Goal: Task Accomplishment & Management: Complete application form

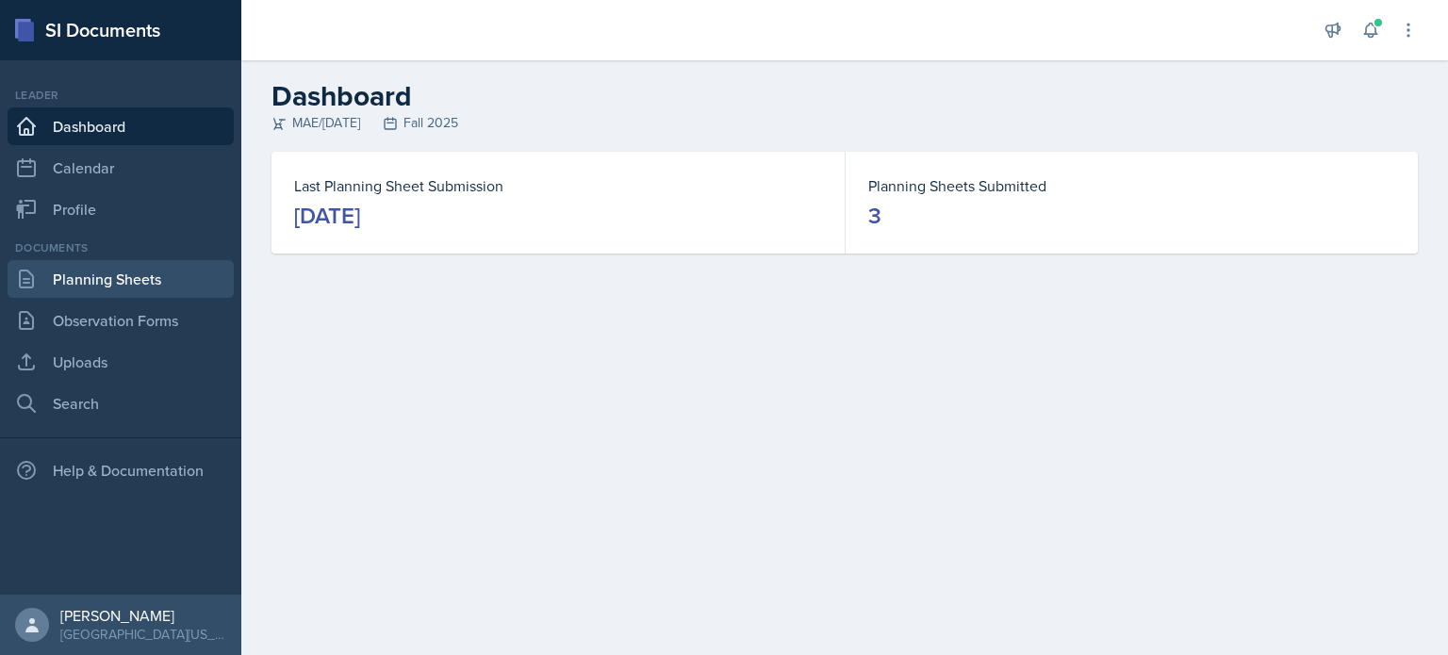
click at [108, 278] on link "Planning Sheets" at bounding box center [121, 279] width 226 height 38
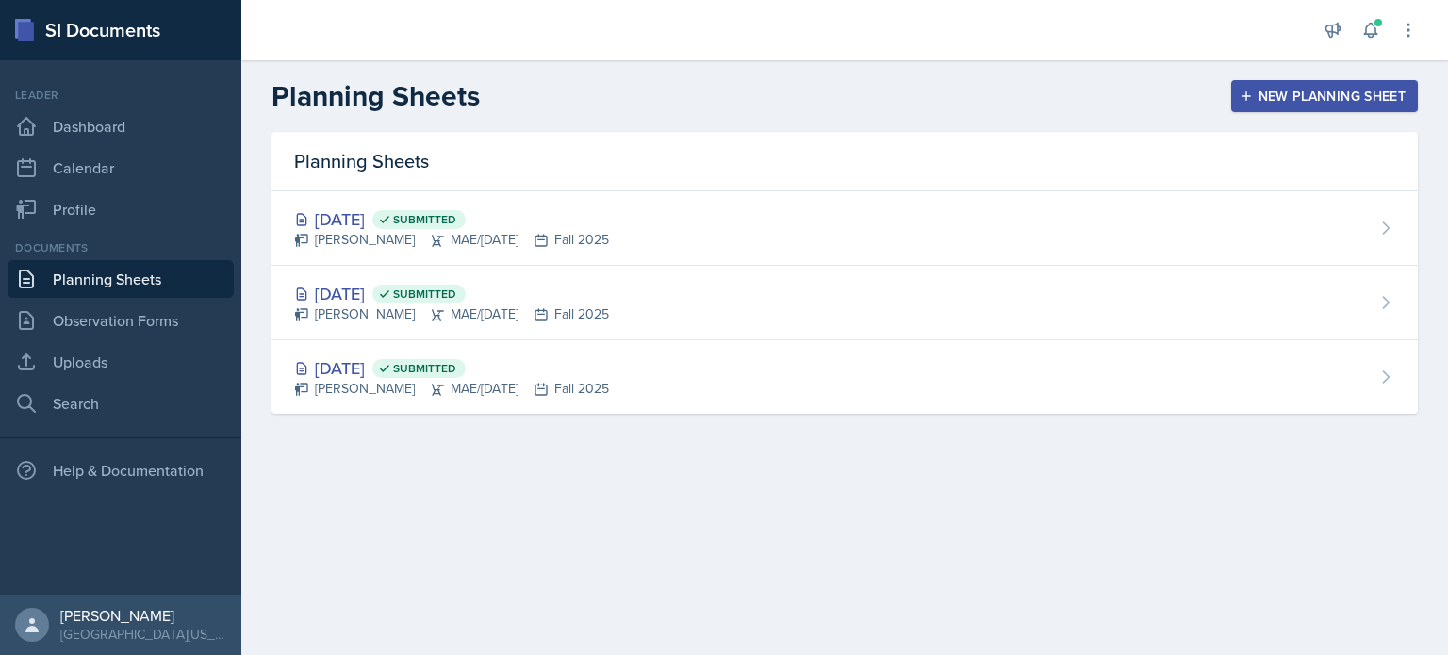
click at [1336, 93] on div "New Planning Sheet" at bounding box center [1325, 96] width 162 height 15
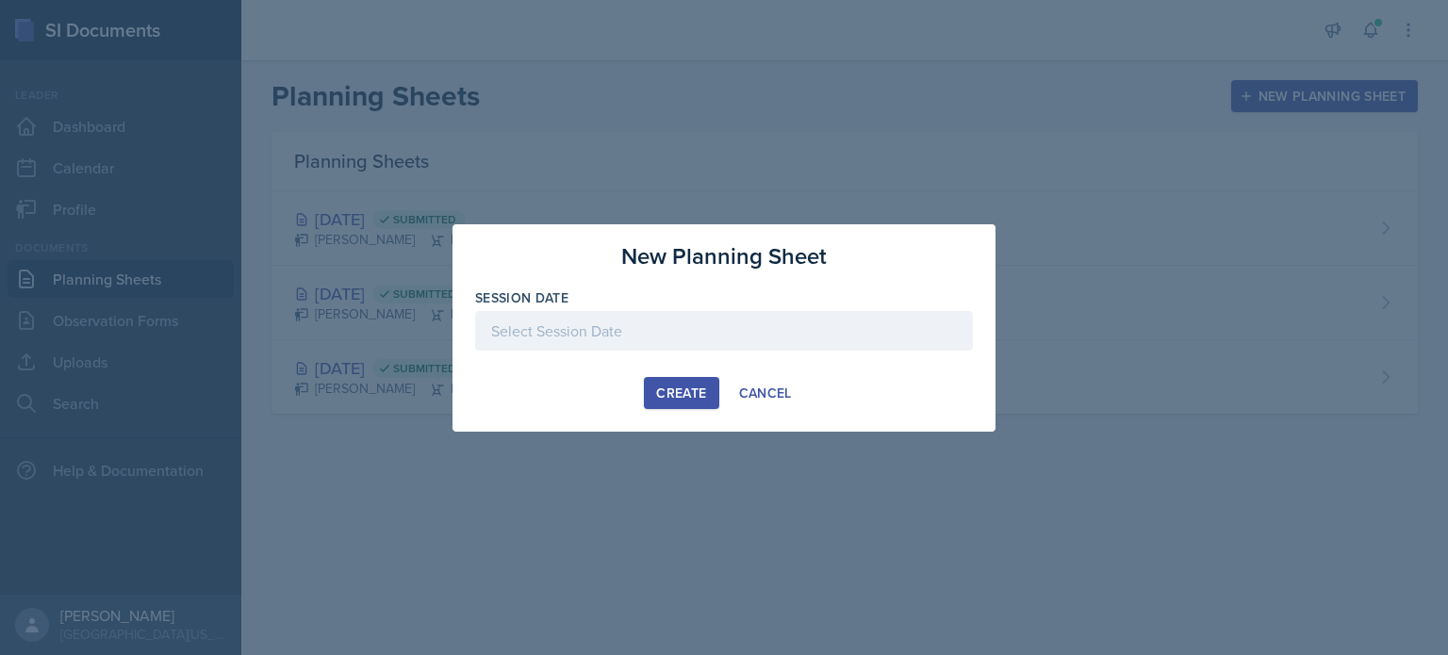
click at [523, 312] on div at bounding box center [724, 331] width 498 height 40
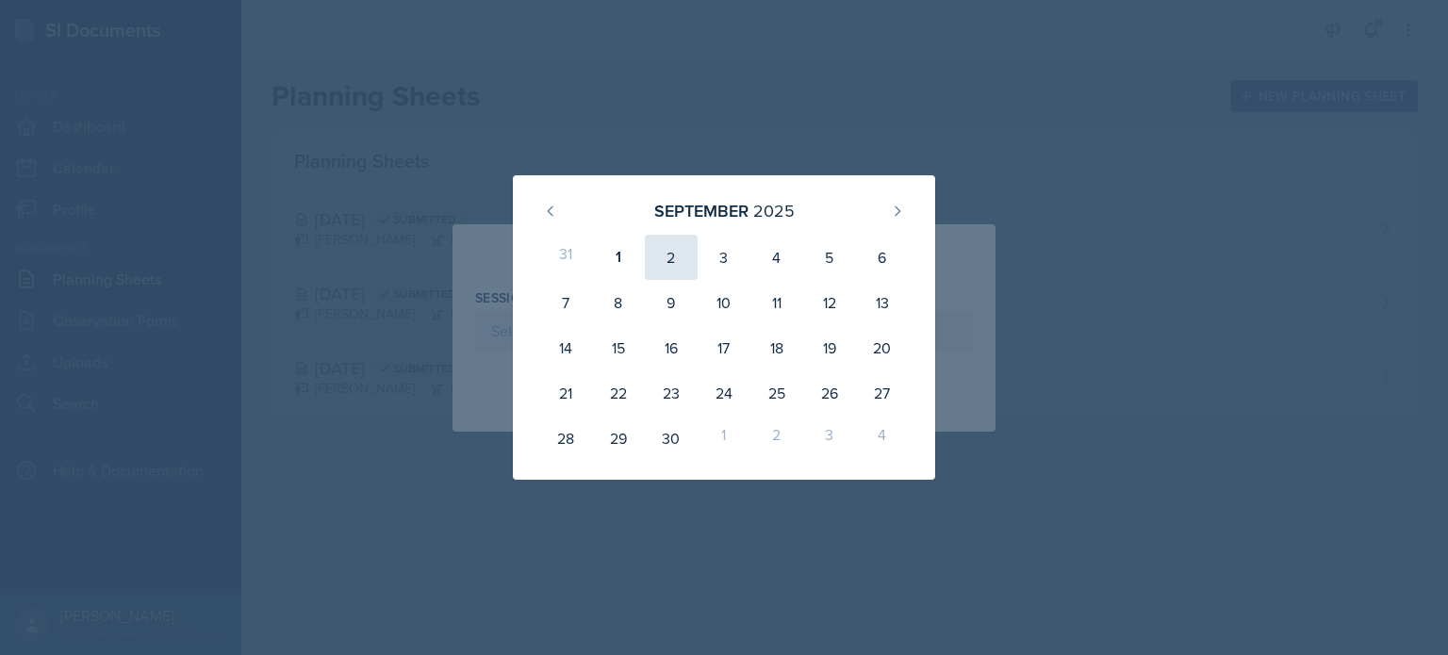
click at [656, 257] on div "2" at bounding box center [671, 257] width 53 height 45
type input "[DATE]"
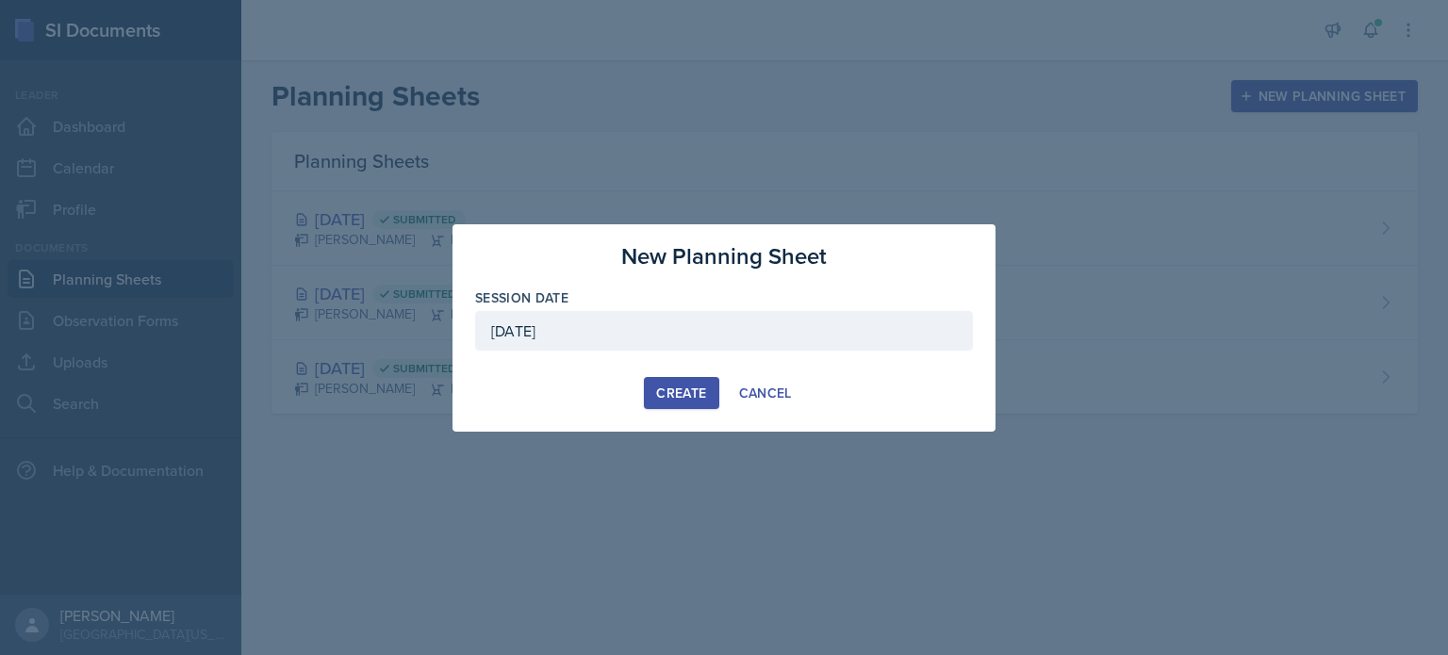
click at [666, 386] on div "Create" at bounding box center [681, 393] width 50 height 15
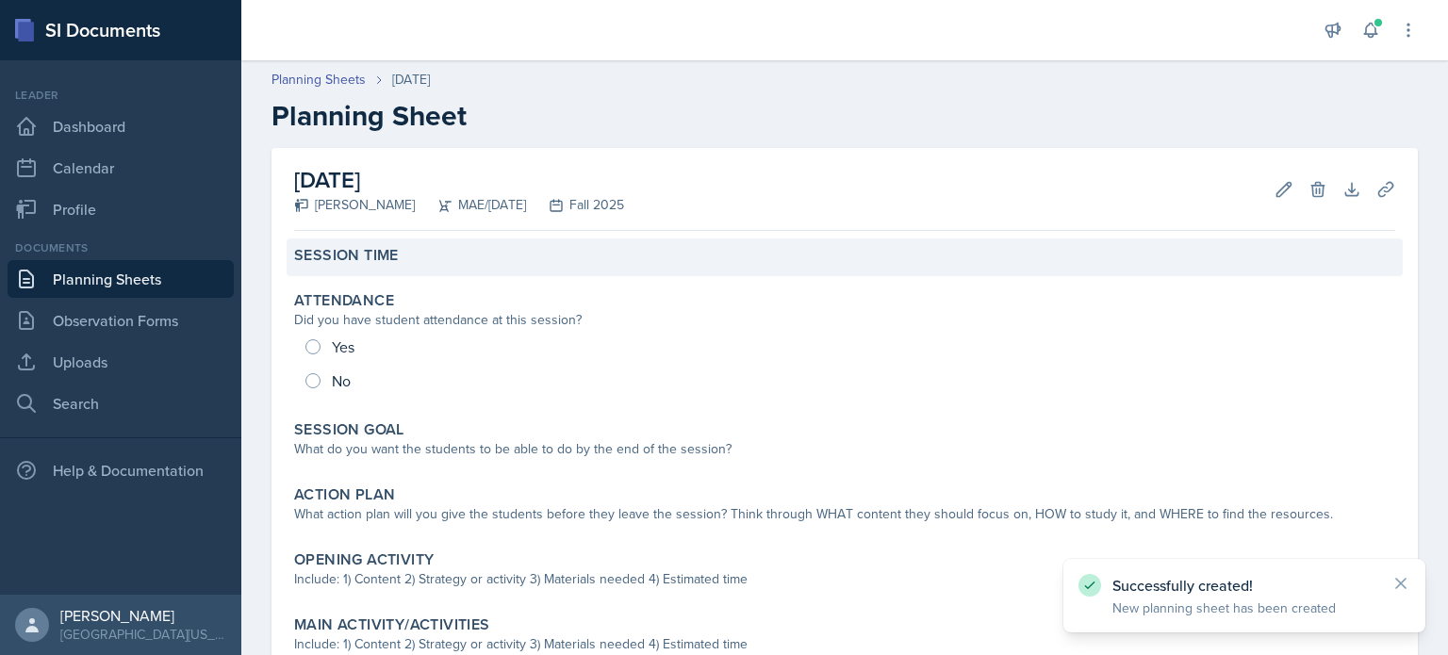
click at [372, 251] on label "Session Time" at bounding box center [346, 255] width 105 height 19
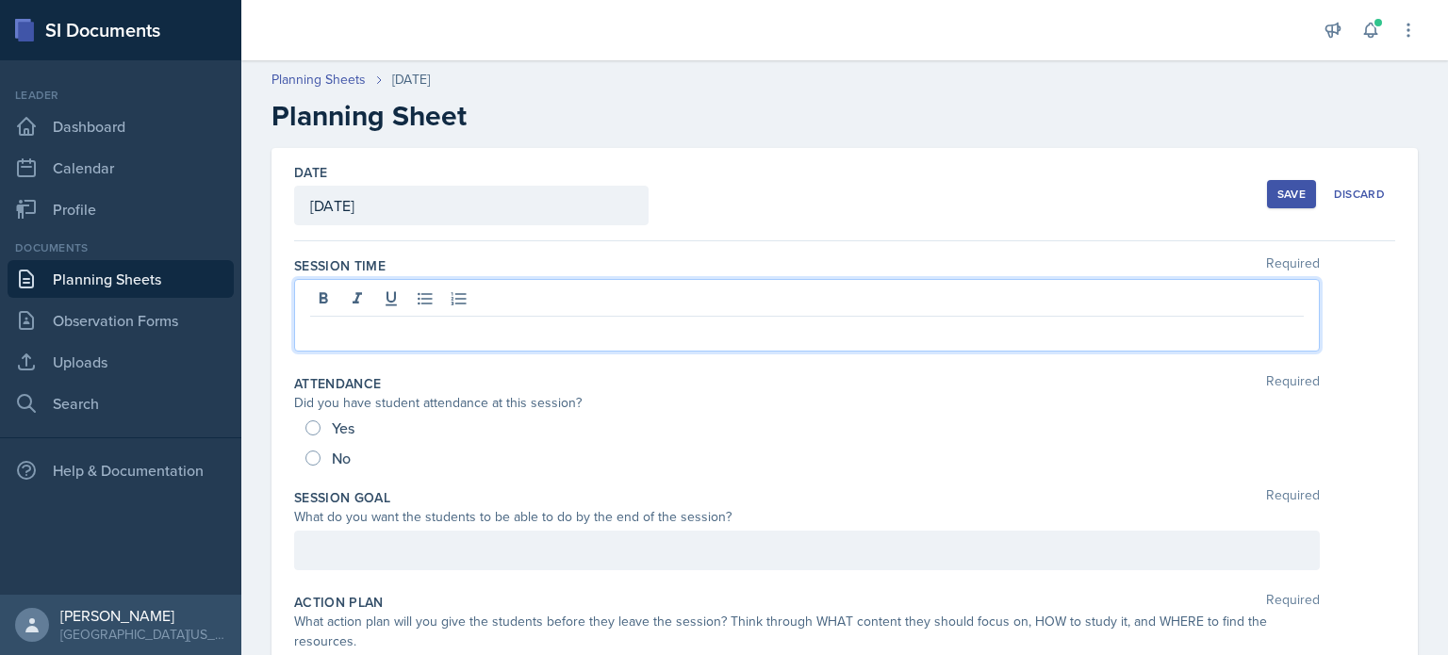
click at [445, 289] on div at bounding box center [807, 315] width 1026 height 73
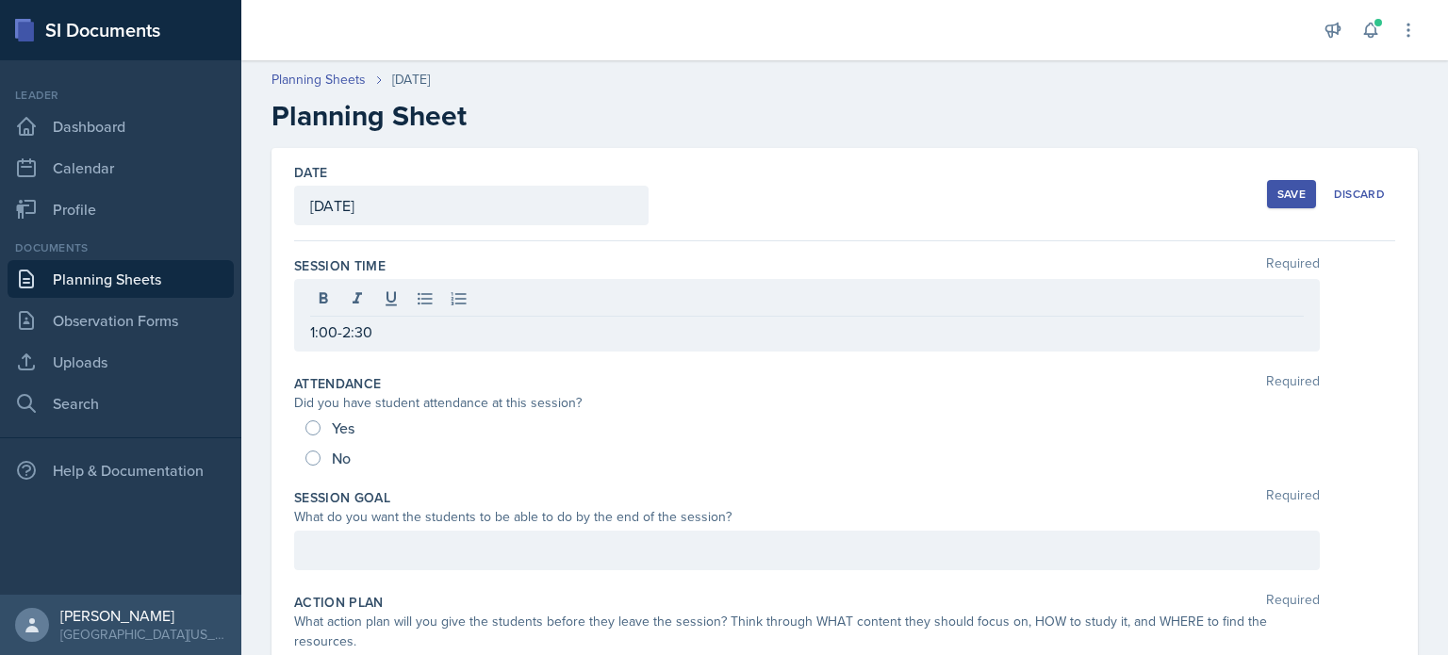
click at [641, 537] on div at bounding box center [807, 551] width 1026 height 40
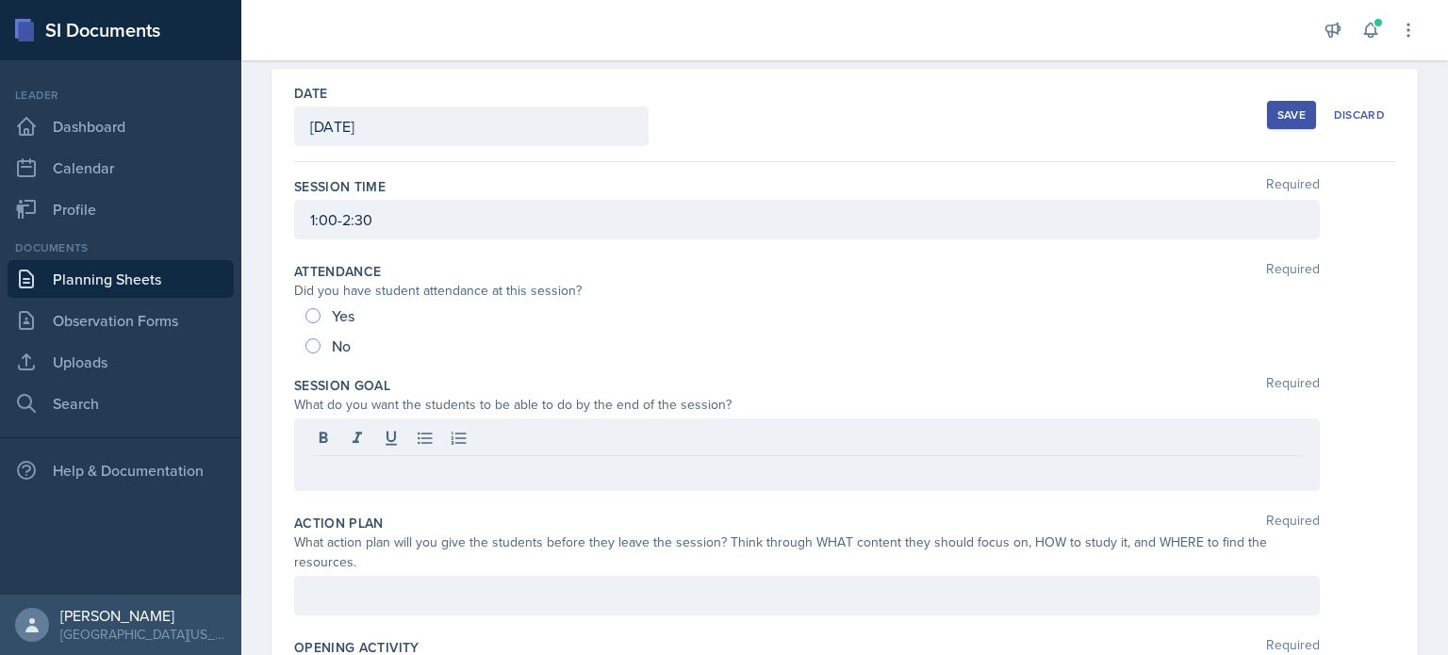
scroll to position [76, 0]
click at [1268, 465] on p at bounding box center [807, 474] width 994 height 23
click at [1373, 372] on div "Session Goal Required What do you want the students to be able to do by the end…" at bounding box center [844, 441] width 1101 height 138
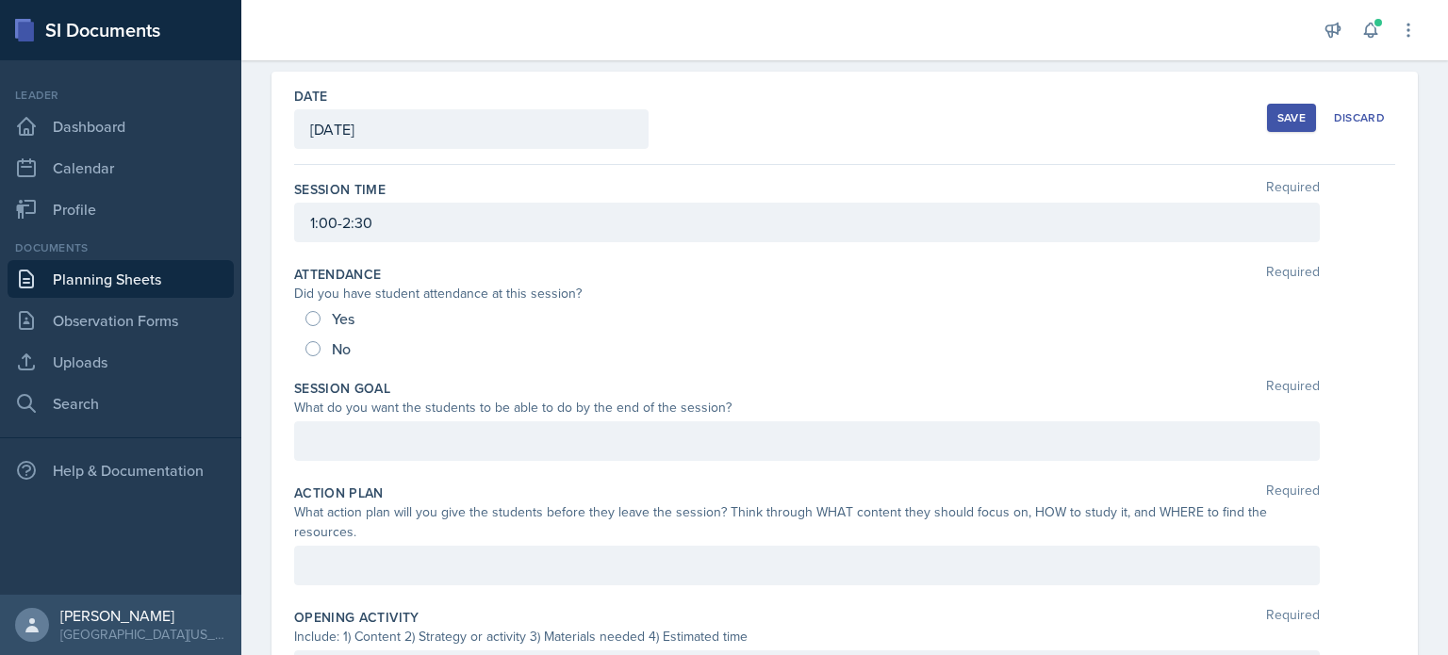
click at [451, 444] on div at bounding box center [807, 441] width 1026 height 40
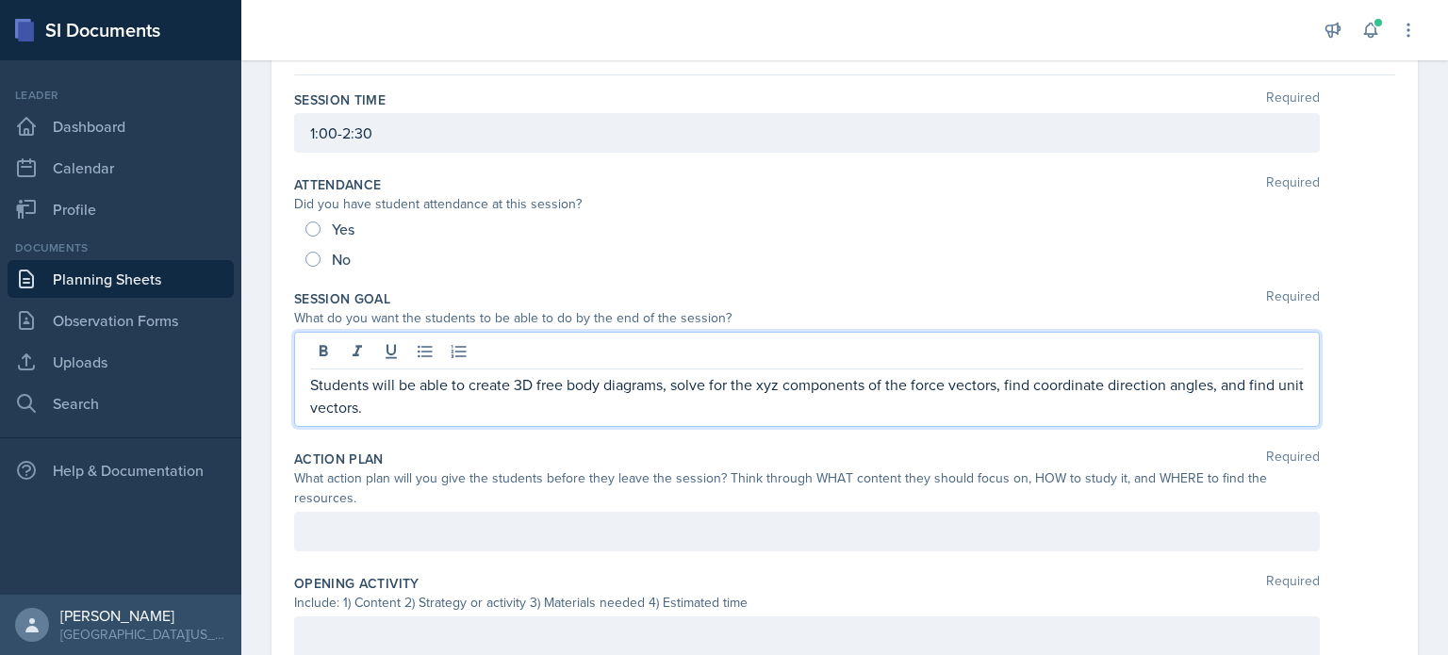
scroll to position [171, 0]
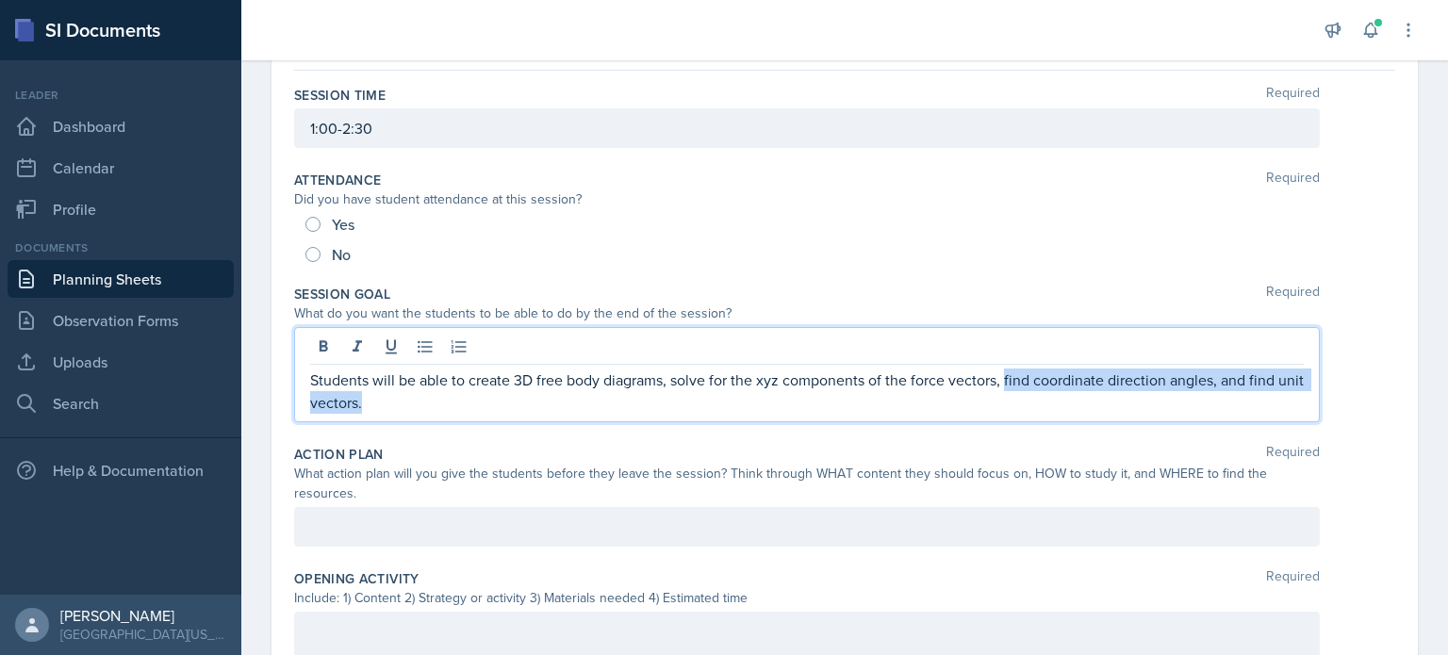
drag, startPoint x: 461, startPoint y: 400, endPoint x: 1004, endPoint y: 388, distance: 543.2
click at [1004, 388] on p "Students will be able to create 3D free body diagrams, solve for the xyz compon…" at bounding box center [807, 391] width 994 height 45
click at [431, 411] on div "Students will be able to create 3D free body diagrams, solve for the xyz compon…" at bounding box center [807, 374] width 1026 height 95
click at [421, 405] on p "Students will be able to create 3D free body diagrams, solve for the xyz compon…" at bounding box center [807, 391] width 994 height 45
drag, startPoint x: 403, startPoint y: 403, endPoint x: 1220, endPoint y: 349, distance: 819.3
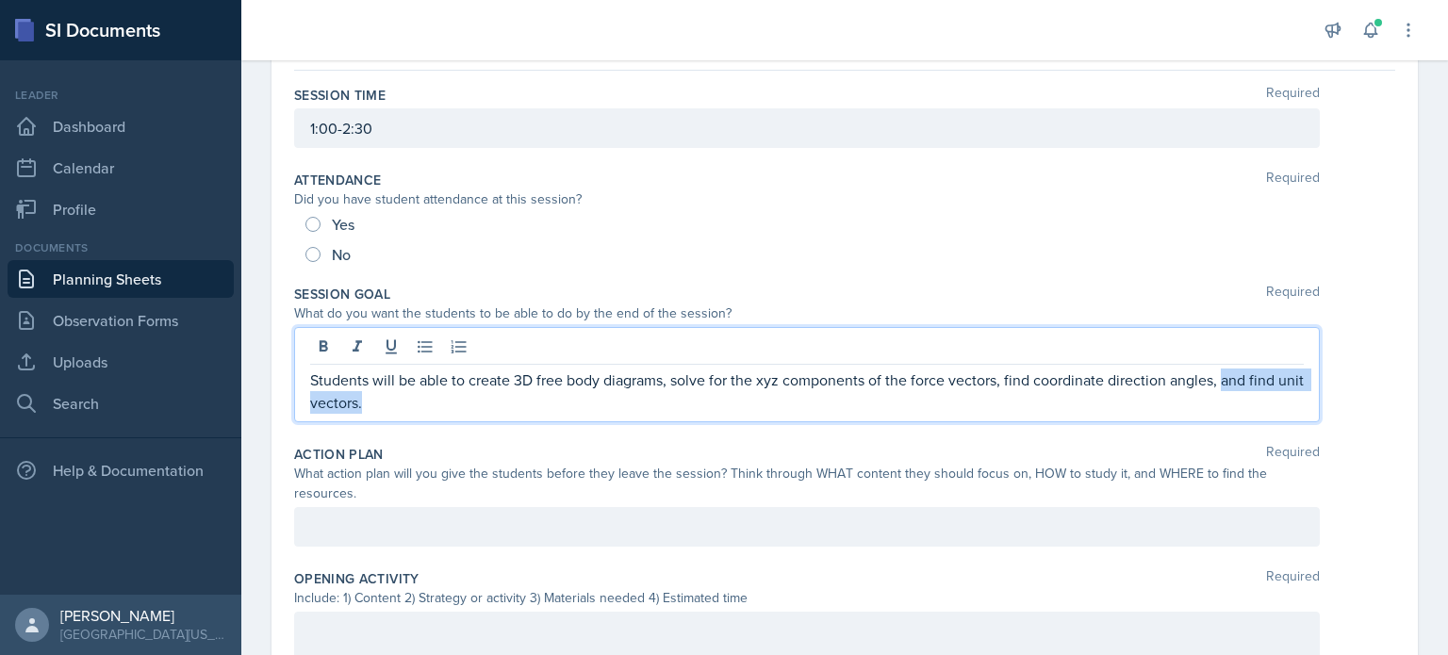
click at [1220, 349] on div "Students will be able to create 3D free body diagrams, solve for the xyz compon…" at bounding box center [807, 374] width 1026 height 95
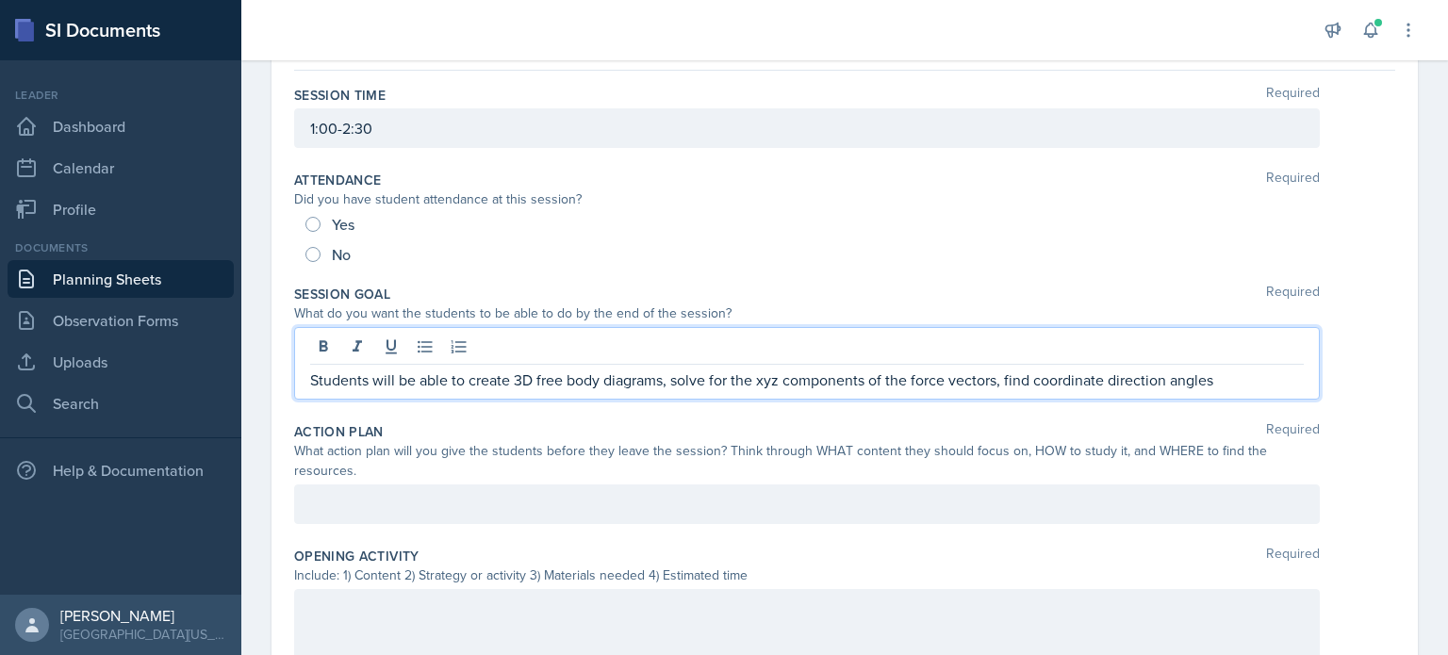
click at [1002, 383] on p "Students will be able to create 3D free body diagrams, solve for the xyz compon…" at bounding box center [807, 380] width 994 height 23
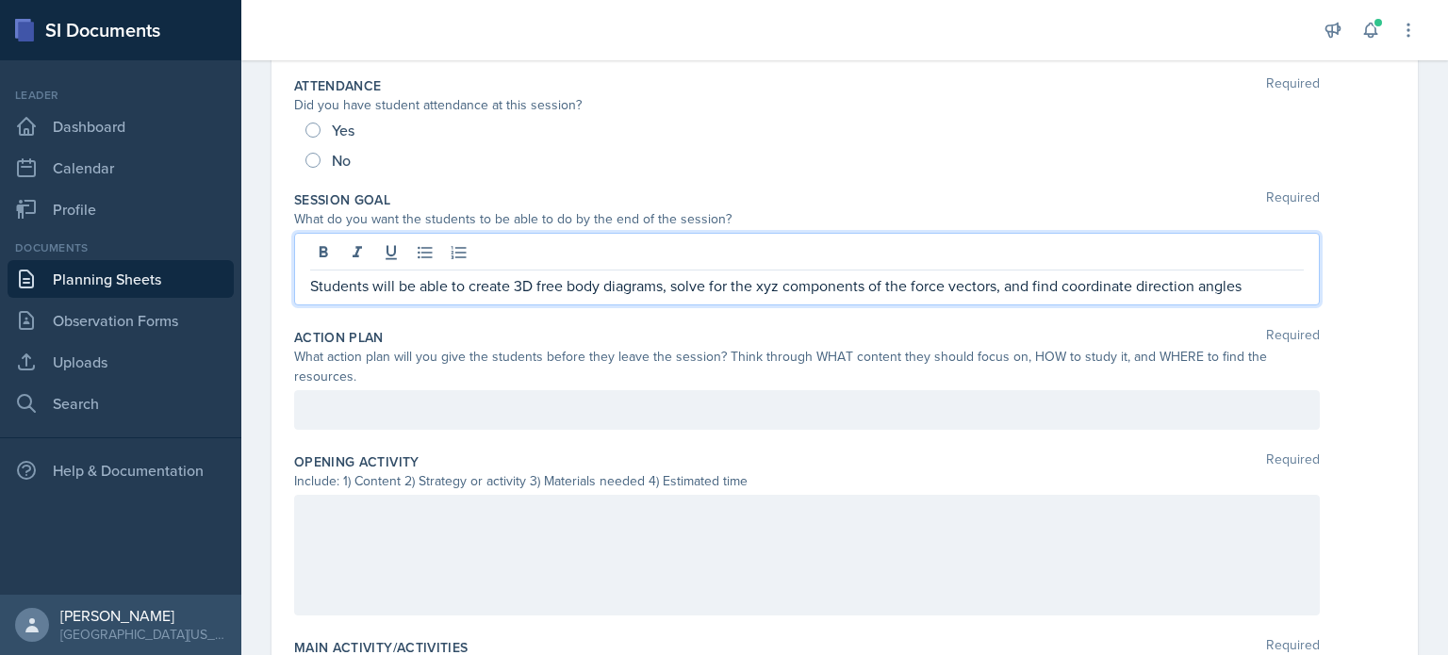
click at [762, 400] on p at bounding box center [807, 410] width 994 height 23
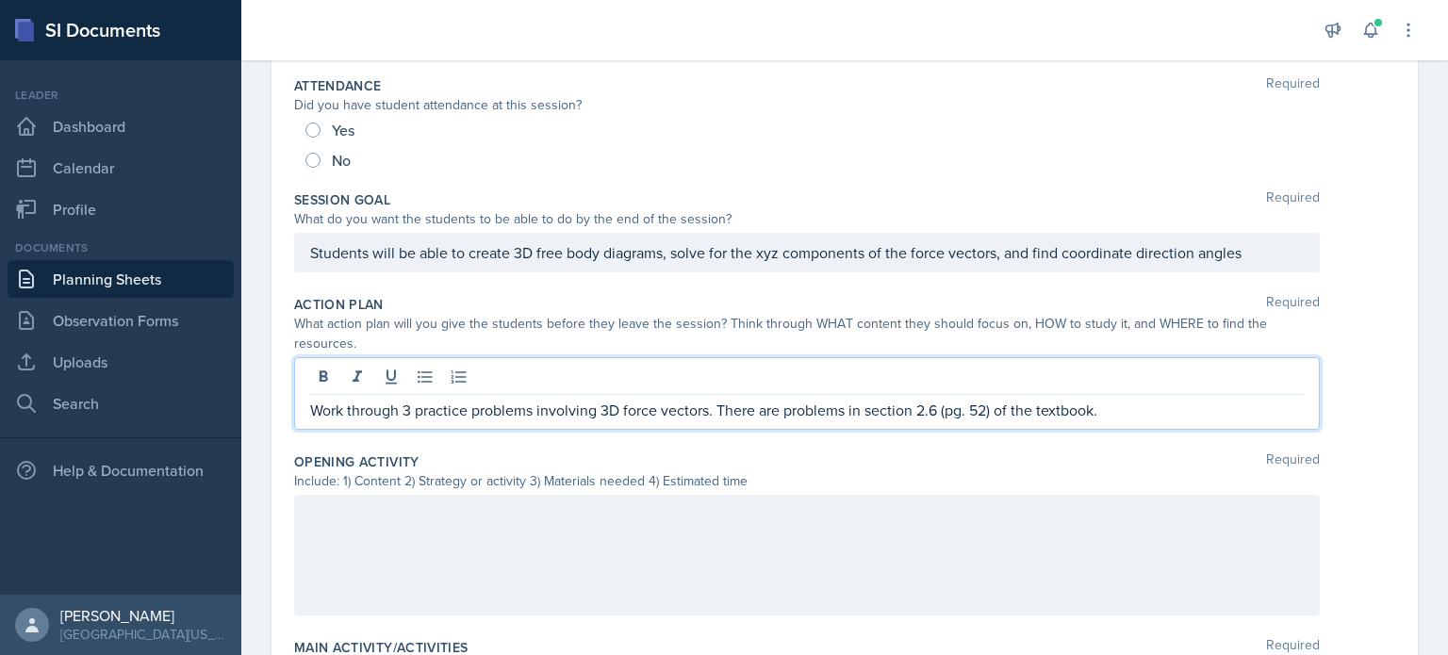
click at [710, 410] on p "Work through 3 practice problems involving 3D force vectors. There are problems…" at bounding box center [807, 410] width 994 height 23
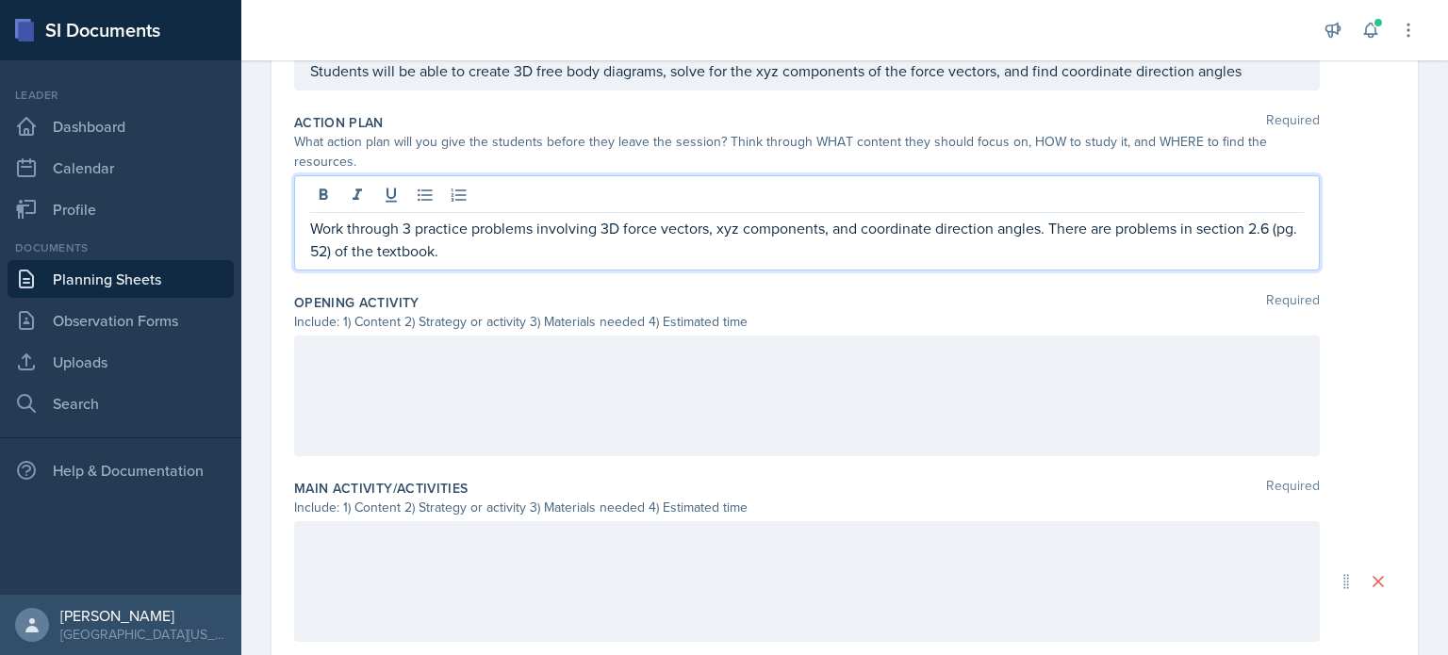
scroll to position [454, 0]
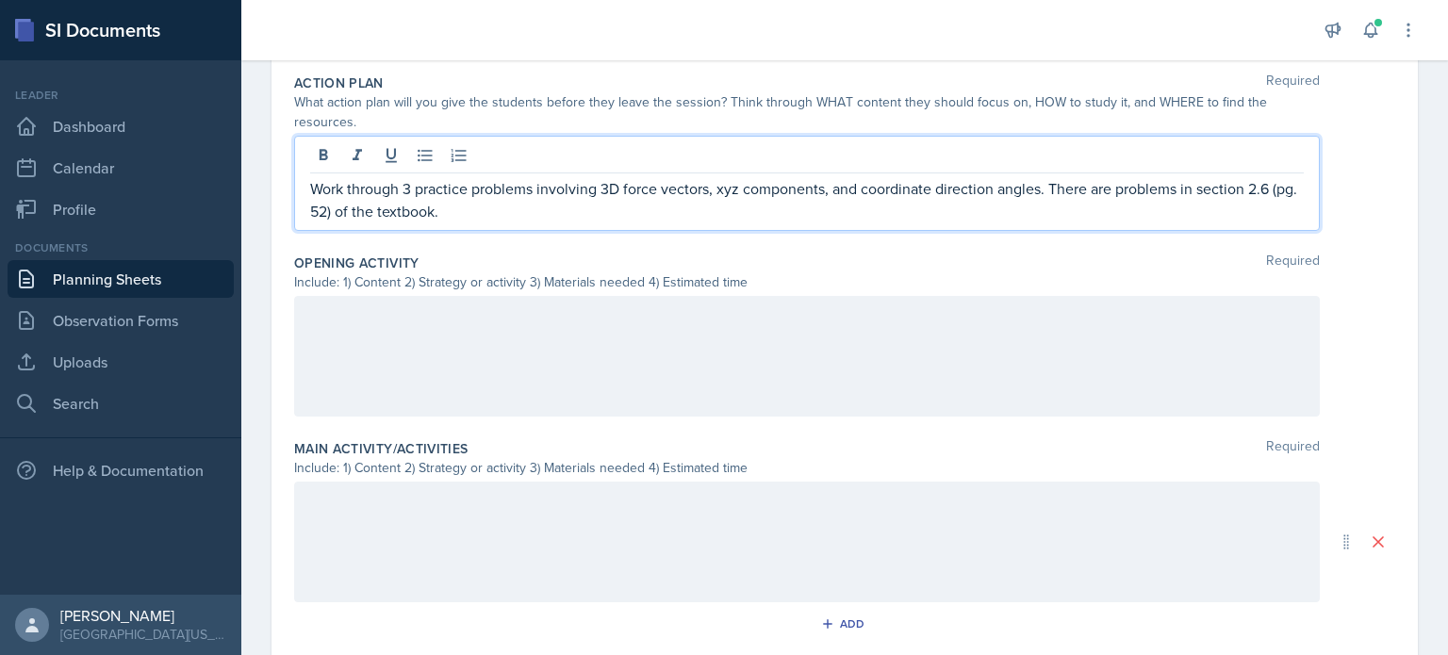
click at [508, 327] on p at bounding box center [807, 316] width 994 height 23
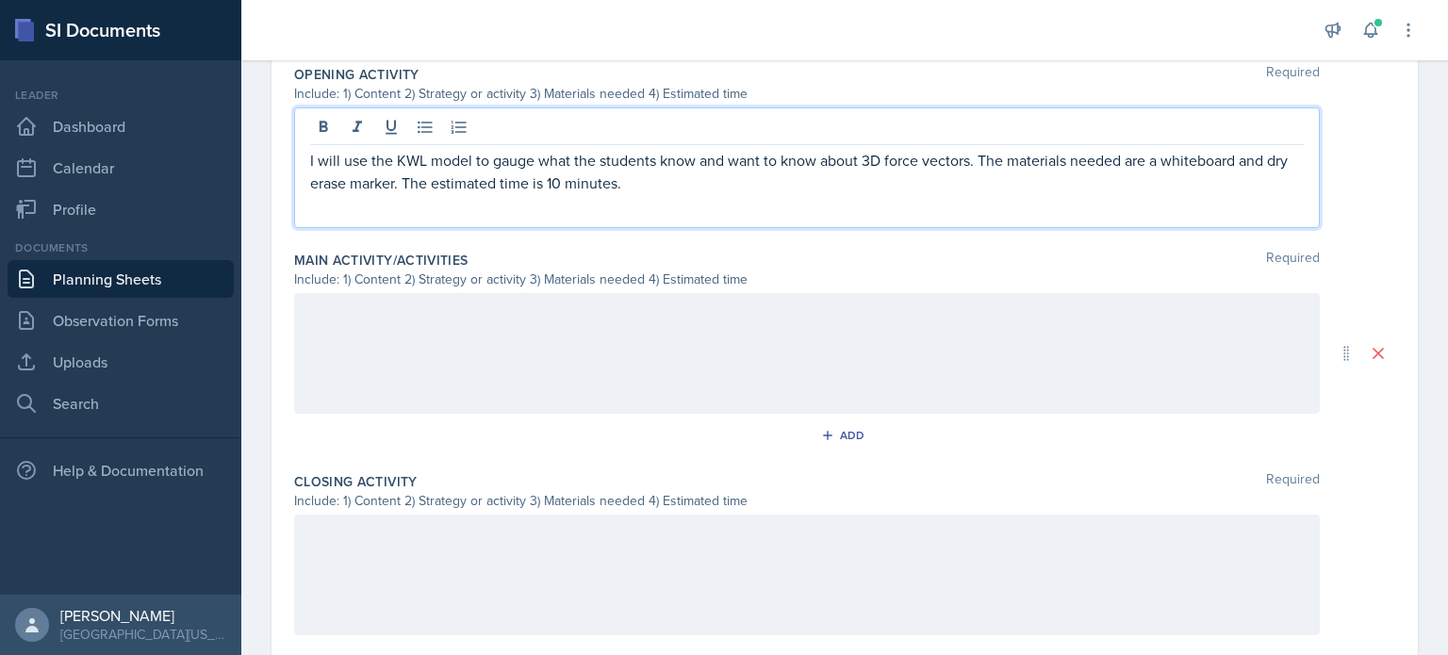
click at [482, 331] on div at bounding box center [807, 353] width 1026 height 121
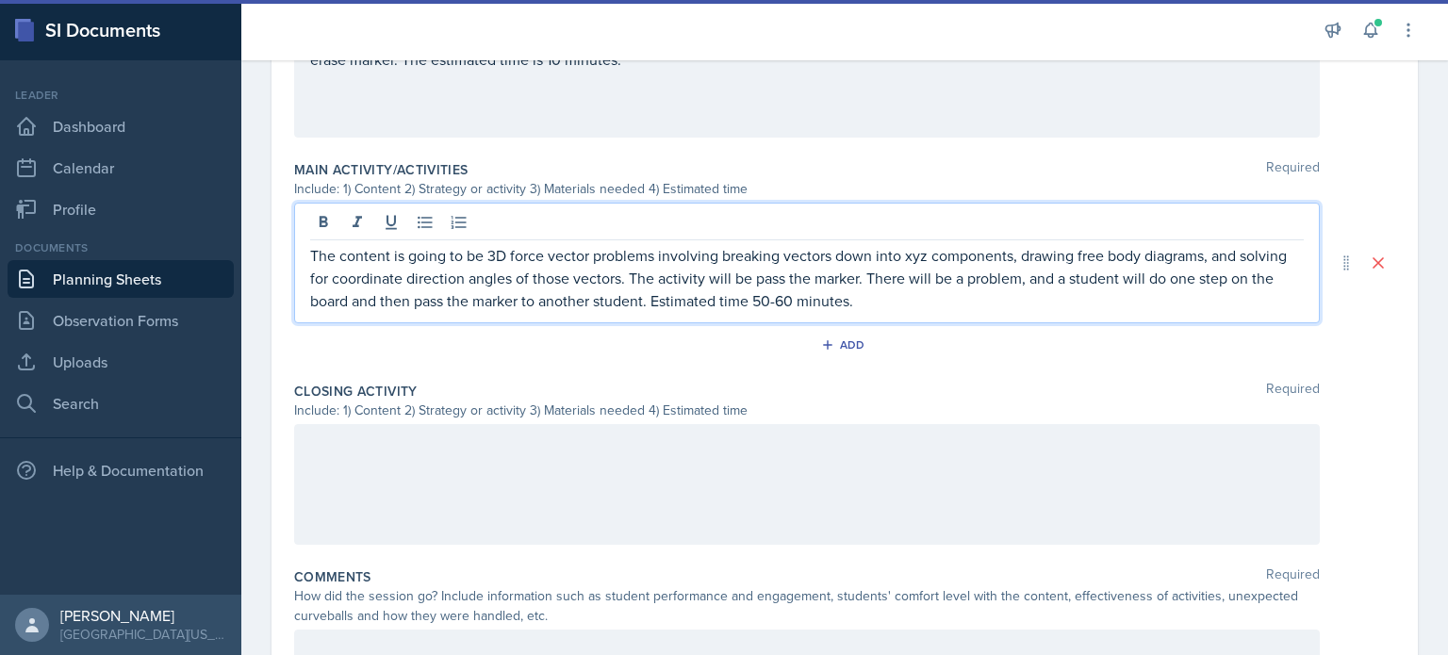
scroll to position [819, 0]
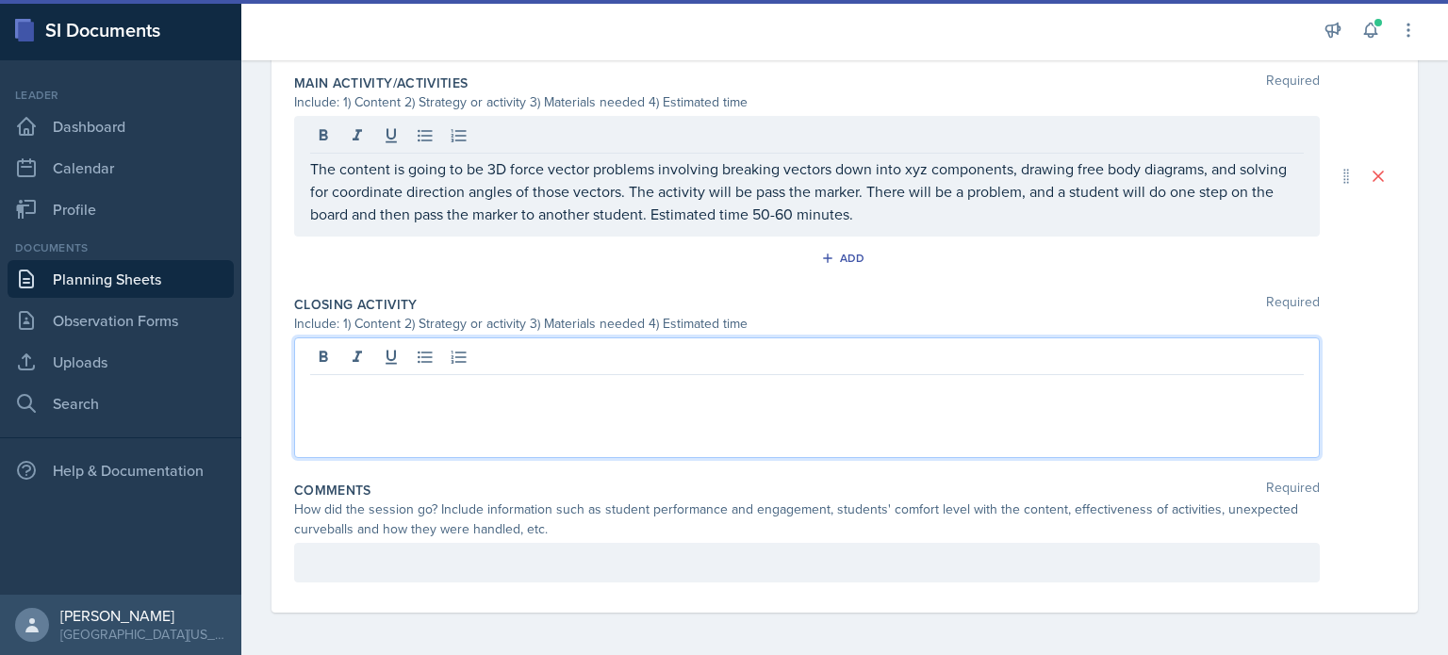
click at [486, 357] on div at bounding box center [807, 398] width 1026 height 121
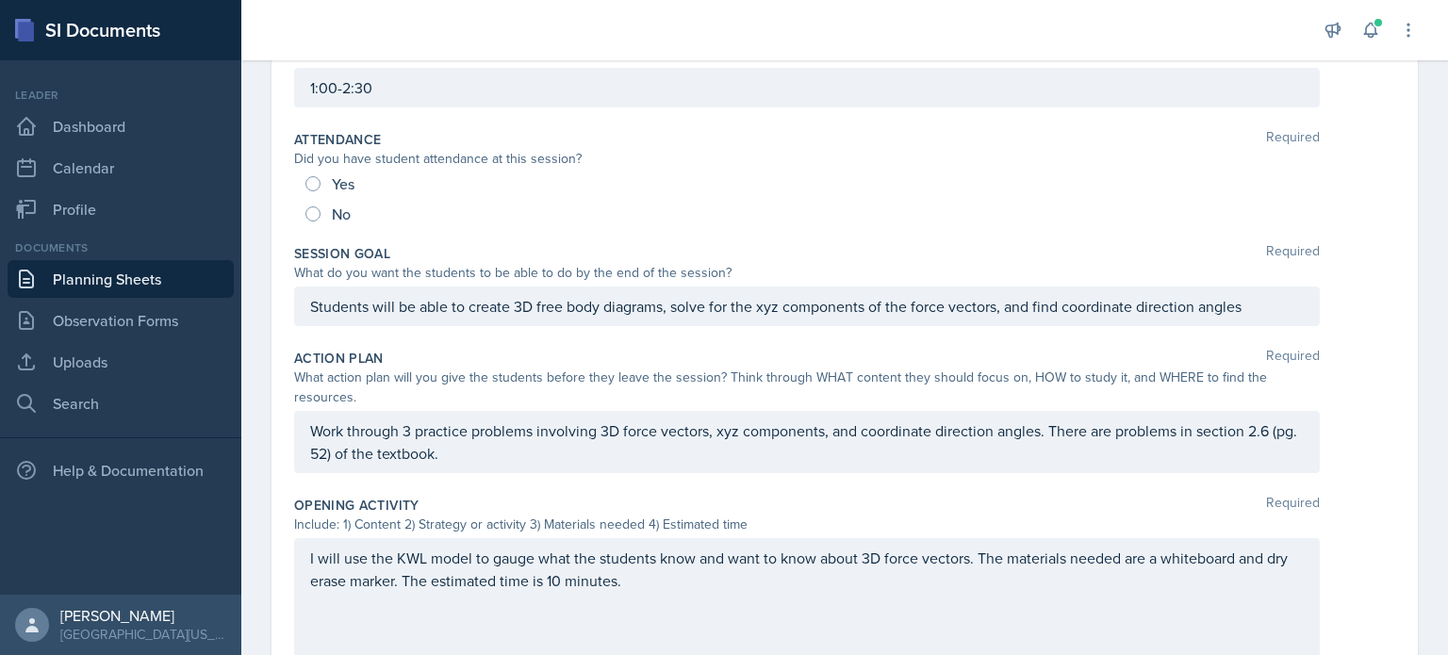
scroll to position [0, 0]
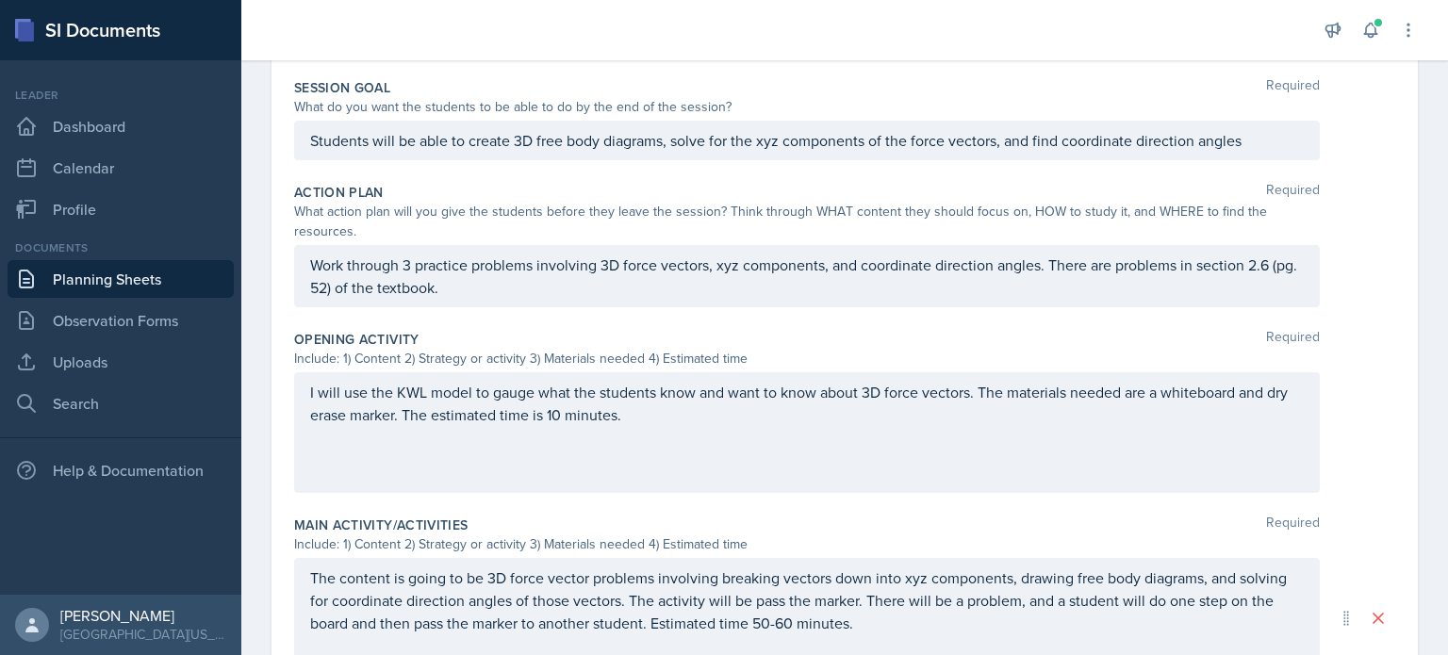
click at [1410, 478] on div "Date [DATE] [DATE] 31 1 2 3 4 5 6 7 8 9 10 11 12 13 14 15 16 17 18 19 20 21 22 …" at bounding box center [844, 435] width 1207 height 1329
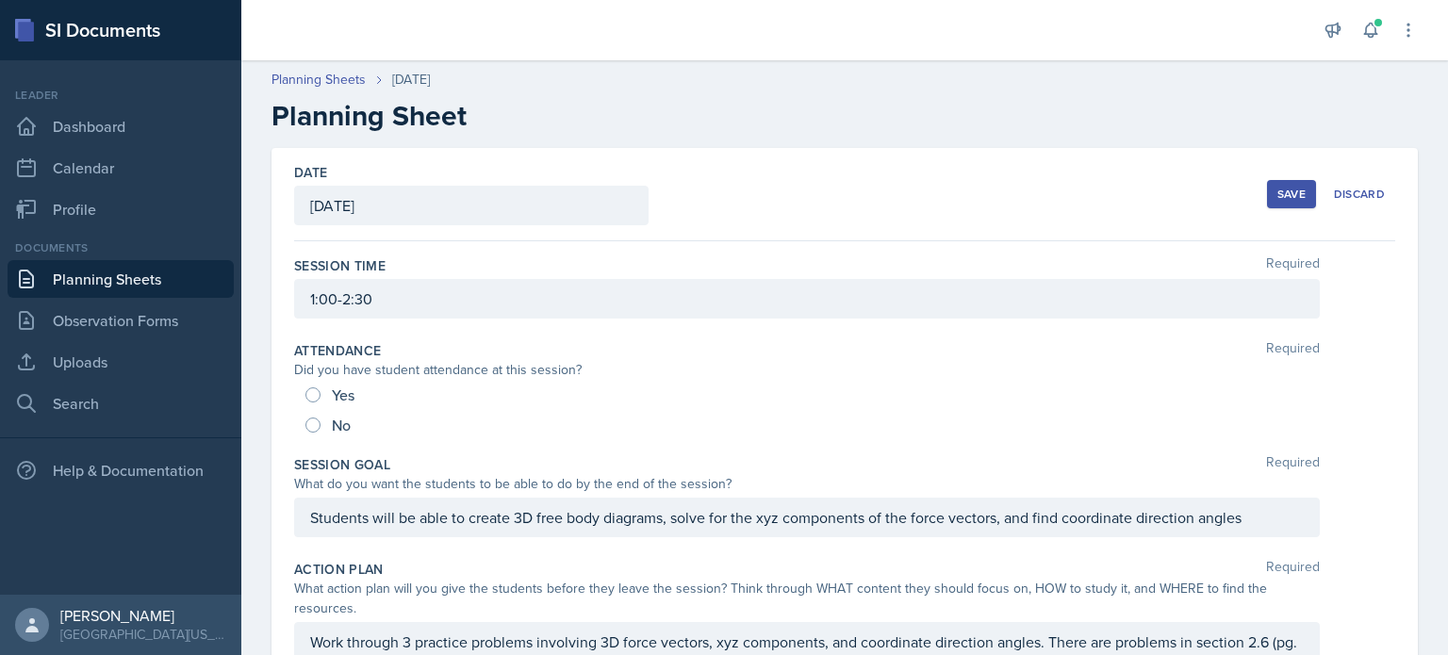
click at [1281, 190] on div "Save" at bounding box center [1292, 194] width 28 height 15
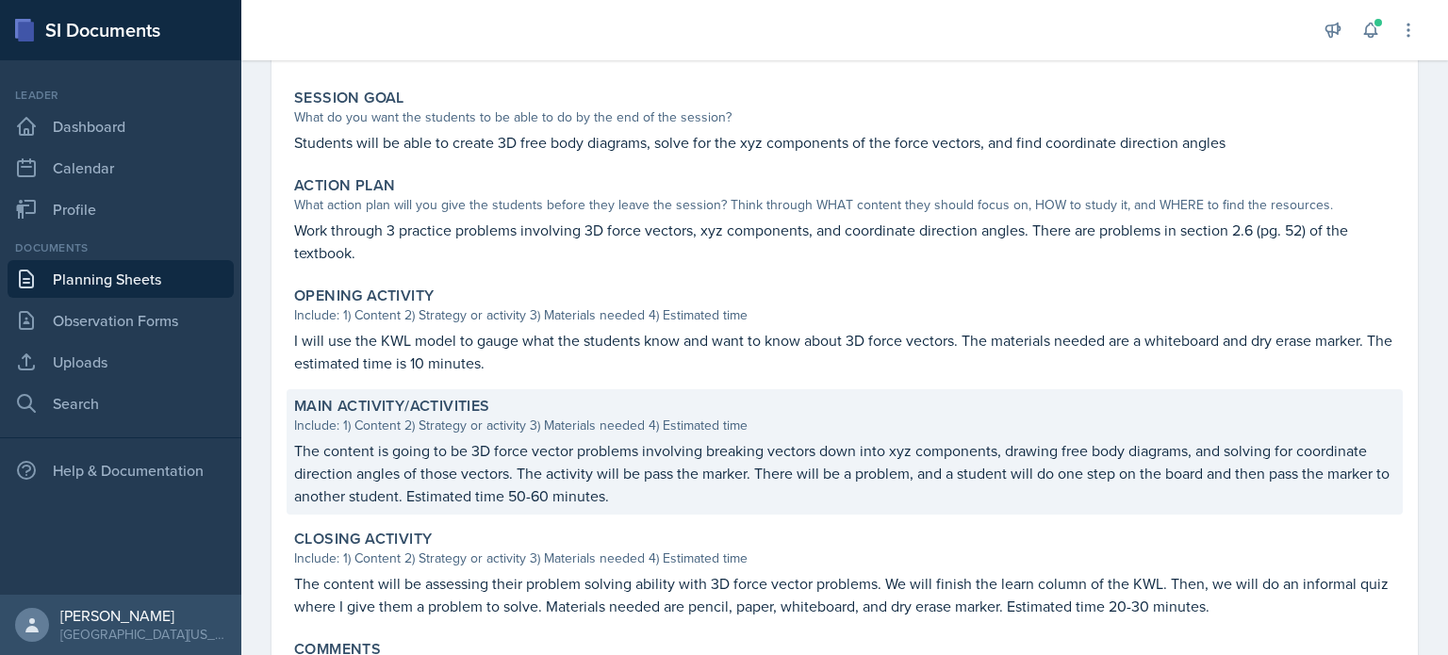
scroll to position [377, 0]
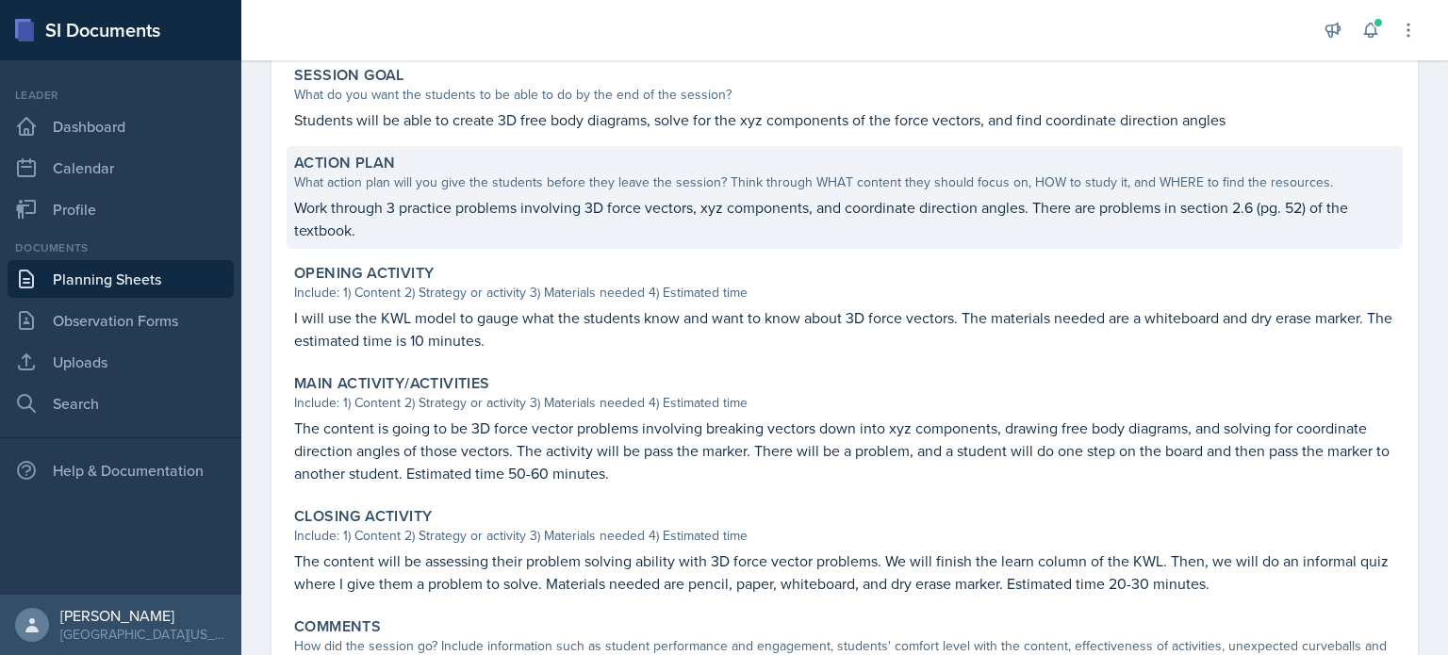
click at [396, 239] on div "Action Plan What action plan will you give the students before they leave the s…" at bounding box center [845, 197] width 1116 height 103
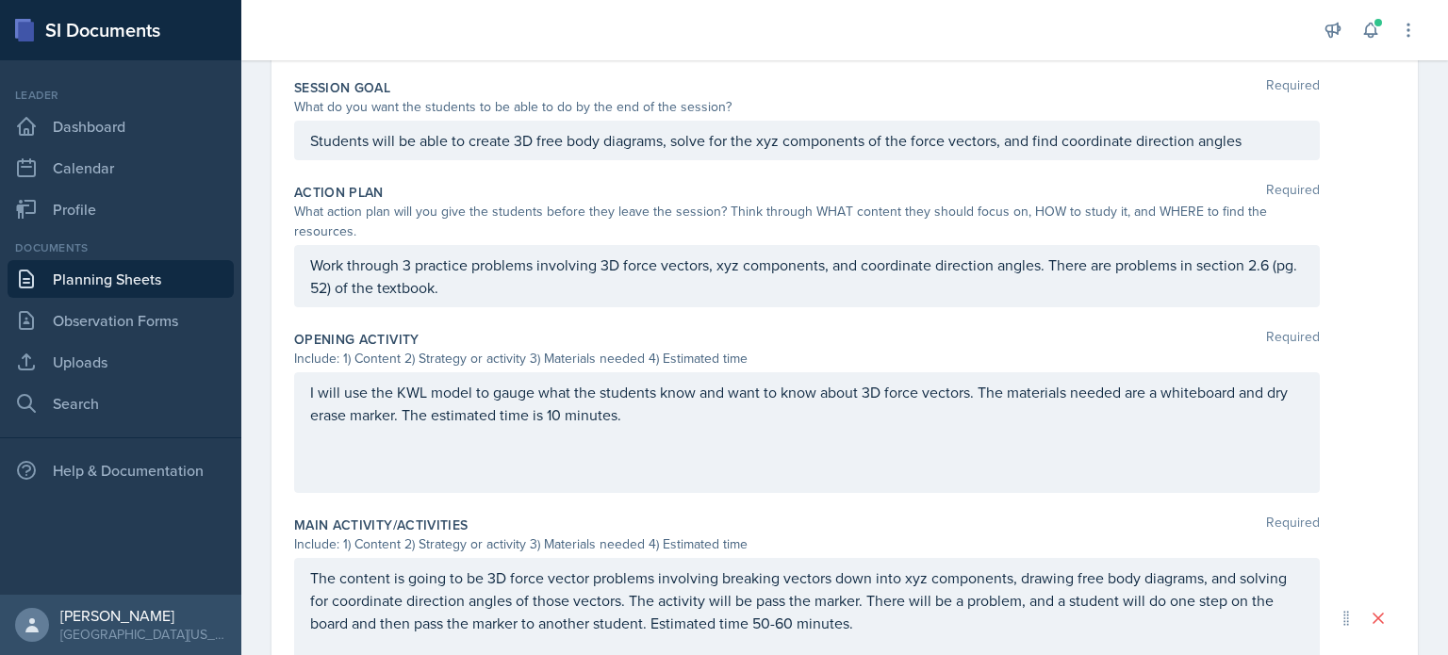
drag, startPoint x: 301, startPoint y: 256, endPoint x: 392, endPoint y: 256, distance: 91.5
click at [392, 256] on div "Work through 3 practice problems involving 3D force vectors, xyz components, an…" at bounding box center [807, 276] width 1026 height 62
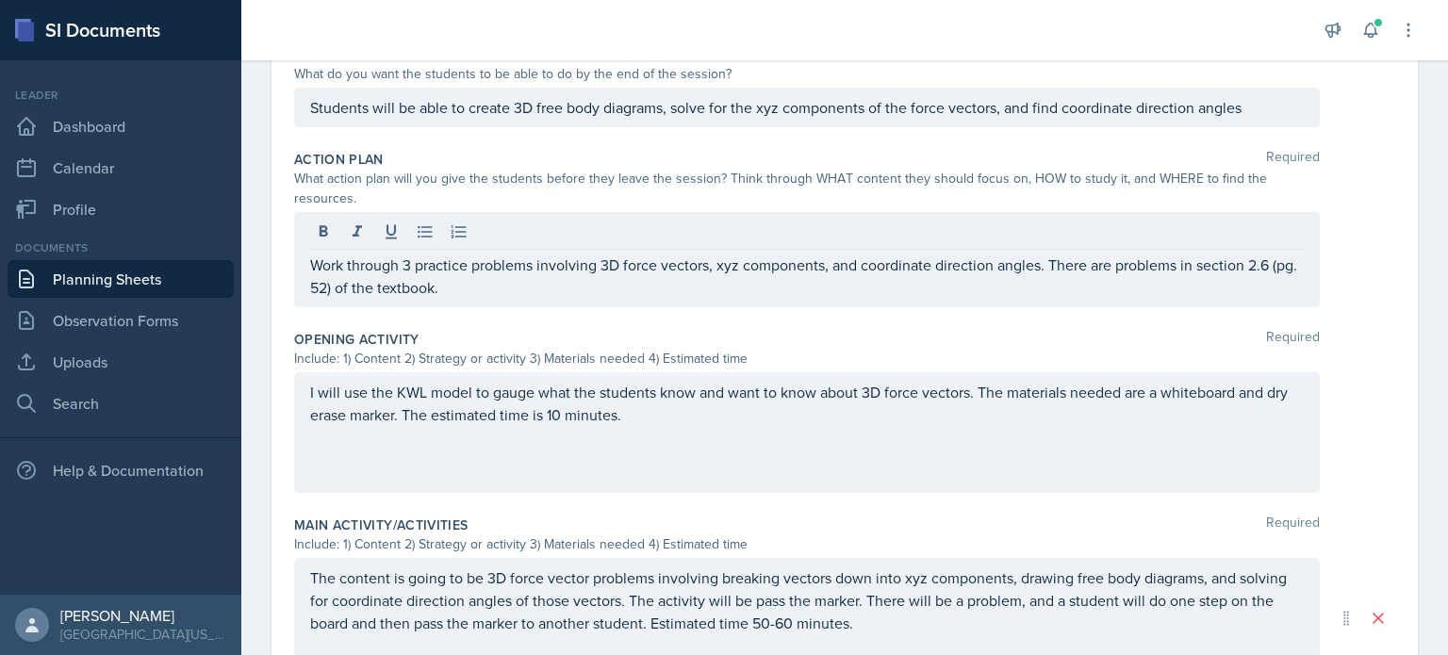
drag, startPoint x: 303, startPoint y: 268, endPoint x: 406, endPoint y: 271, distance: 103.8
click at [406, 271] on div "Work through 3 practice problems involving 3D force vectors, xyz components, an…" at bounding box center [807, 259] width 1026 height 95
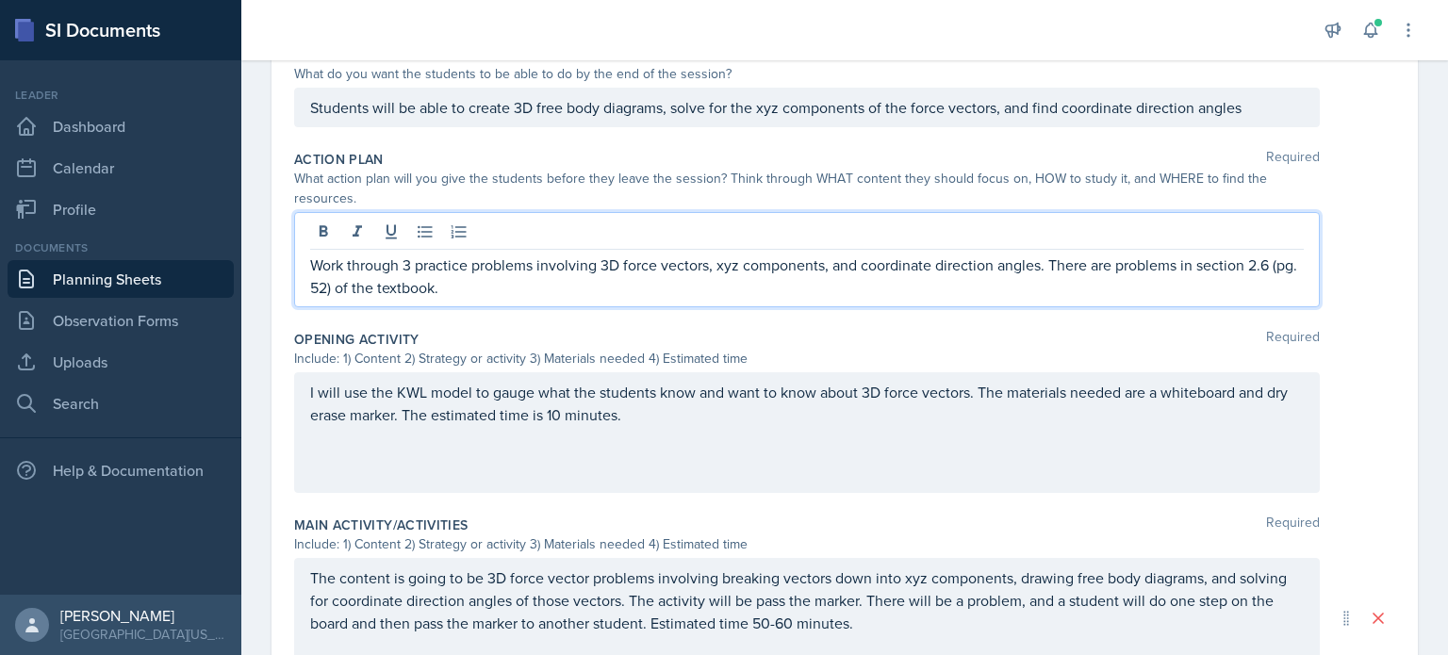
click at [421, 279] on p "Work through 3 practice problems involving 3D force vectors, xyz components, an…" at bounding box center [807, 276] width 994 height 45
click at [481, 278] on p "Work through 3 practice problems involving 3D force vectors, xyz components, an…" at bounding box center [807, 276] width 994 height 45
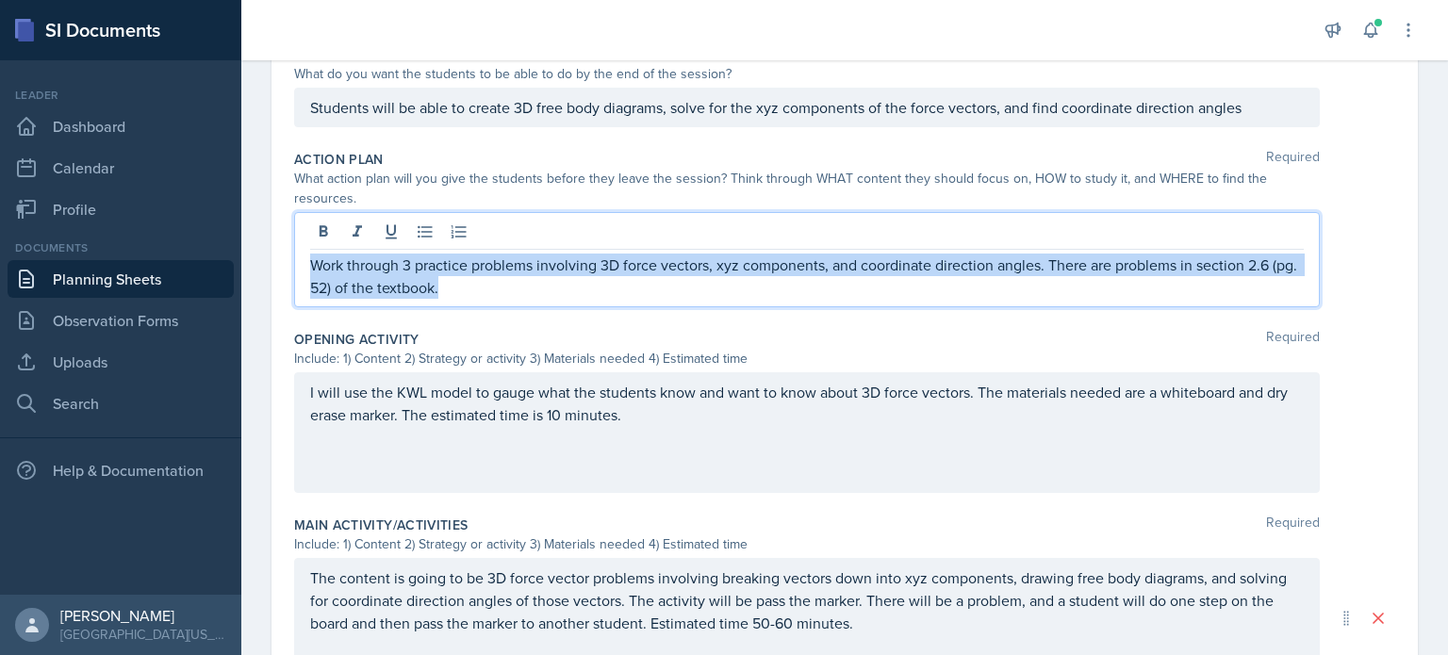
drag, startPoint x: 478, startPoint y: 288, endPoint x: 313, endPoint y: 269, distance: 166.1
click at [313, 269] on p "Work through 3 practice problems involving 3D force vectors, xyz components, an…" at bounding box center [807, 276] width 994 height 45
click at [479, 289] on p "Work through 3 practice problems involving 3D force vectors, xyz components, an…" at bounding box center [807, 276] width 994 height 45
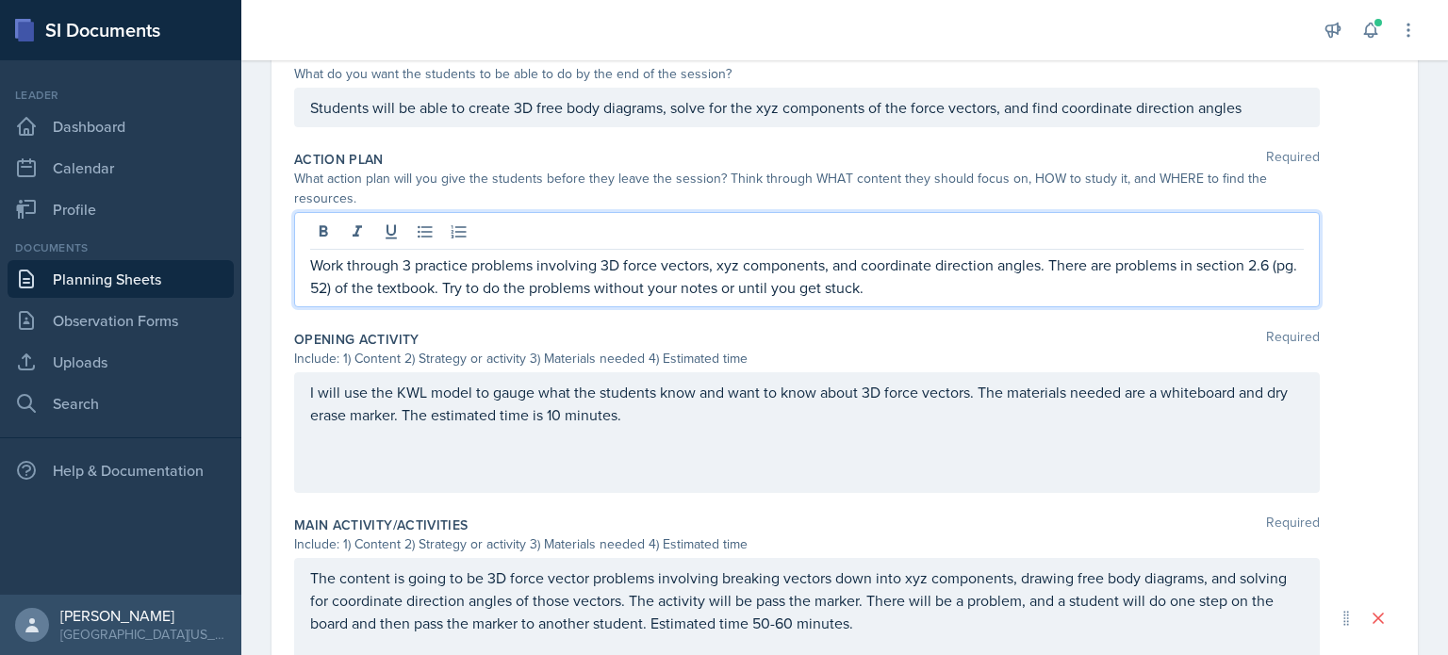
click at [746, 288] on p "Work through 3 practice problems involving 3D force vectors, xyz components, an…" at bounding box center [807, 276] width 994 height 45
click at [1396, 243] on div "Date [DATE] [DATE] 31 1 2 3 4 5 6 7 8 9 10 11 12 13 14 15 16 17 18 19 20 21 22 …" at bounding box center [845, 396] width 1147 height 1317
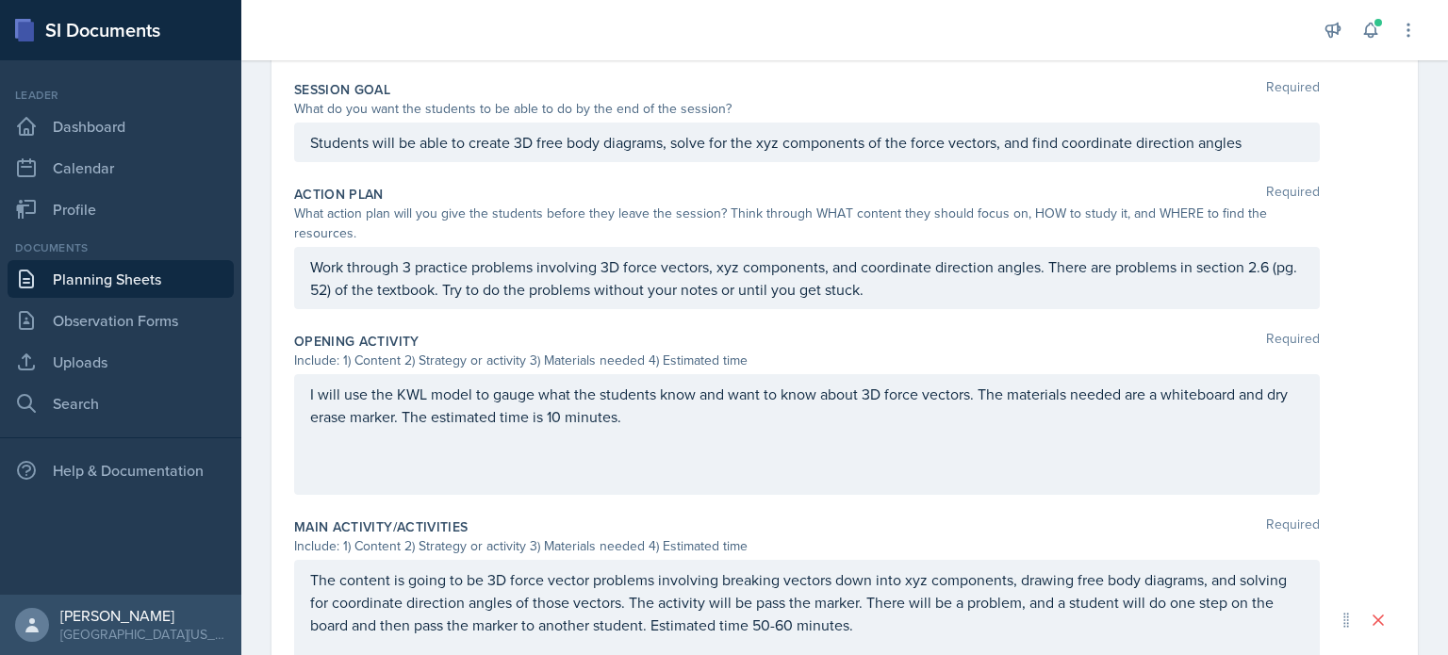
scroll to position [33, 0]
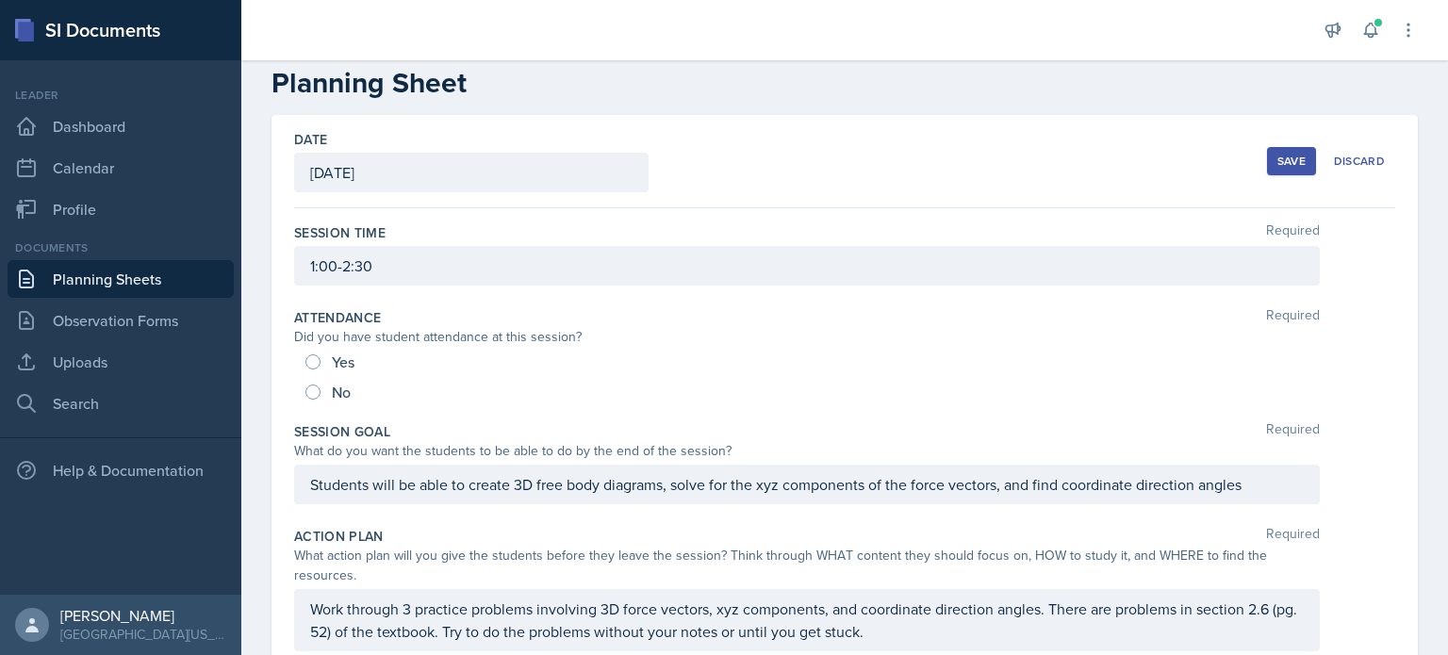
click at [1296, 165] on button "Save" at bounding box center [1291, 161] width 49 height 28
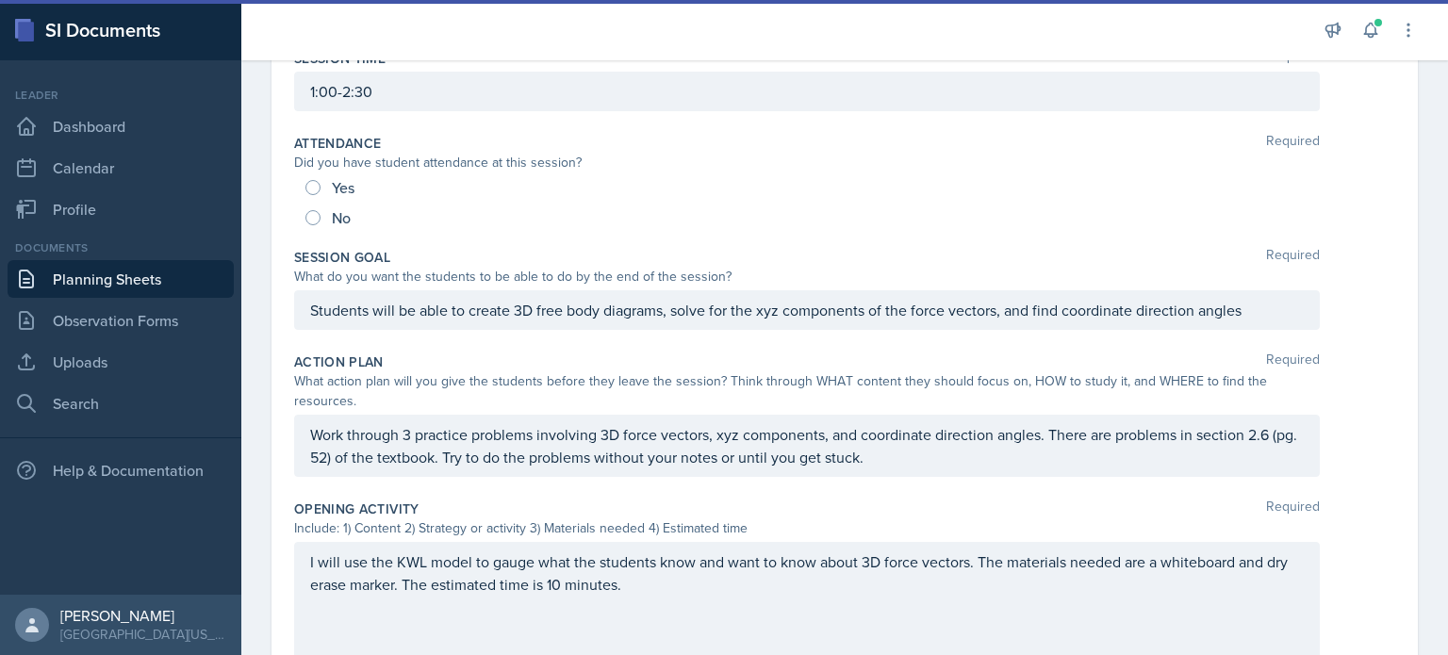
scroll to position [316, 0]
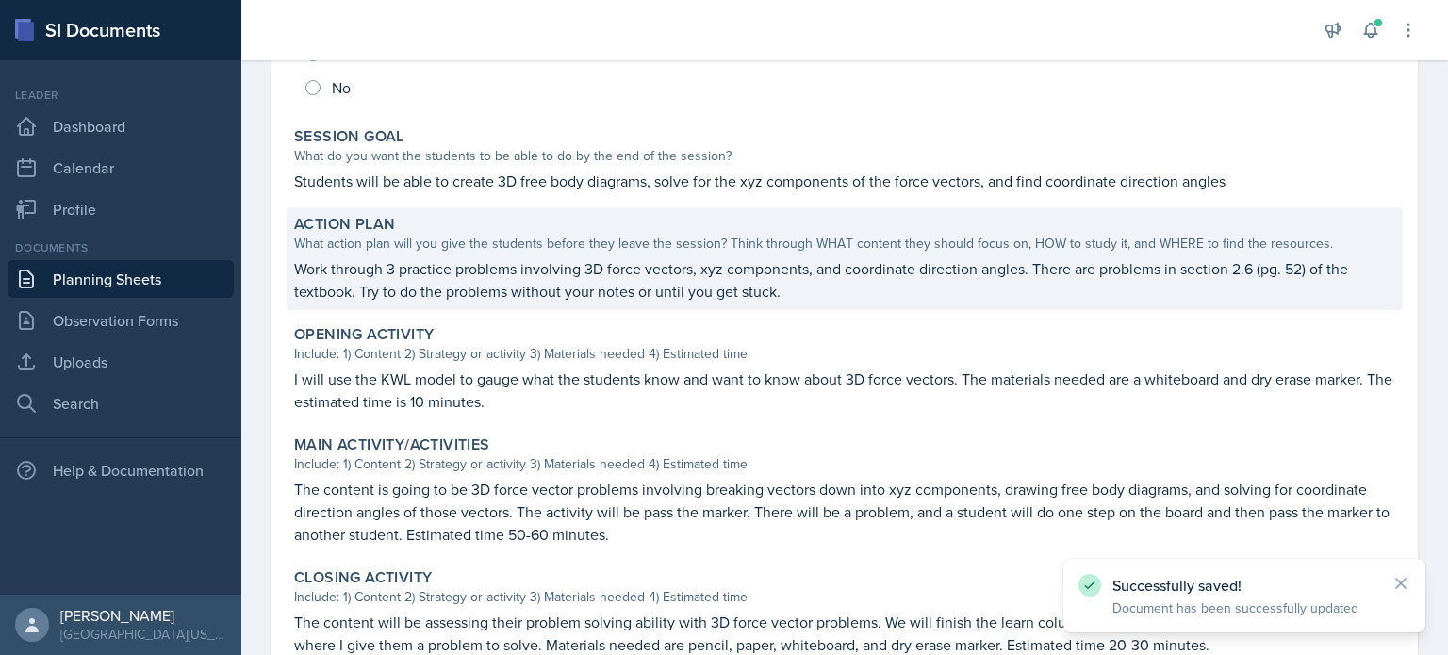
click at [782, 282] on p "Work through 3 practice problems involving 3D force vectors, xyz components, an…" at bounding box center [844, 279] width 1101 height 45
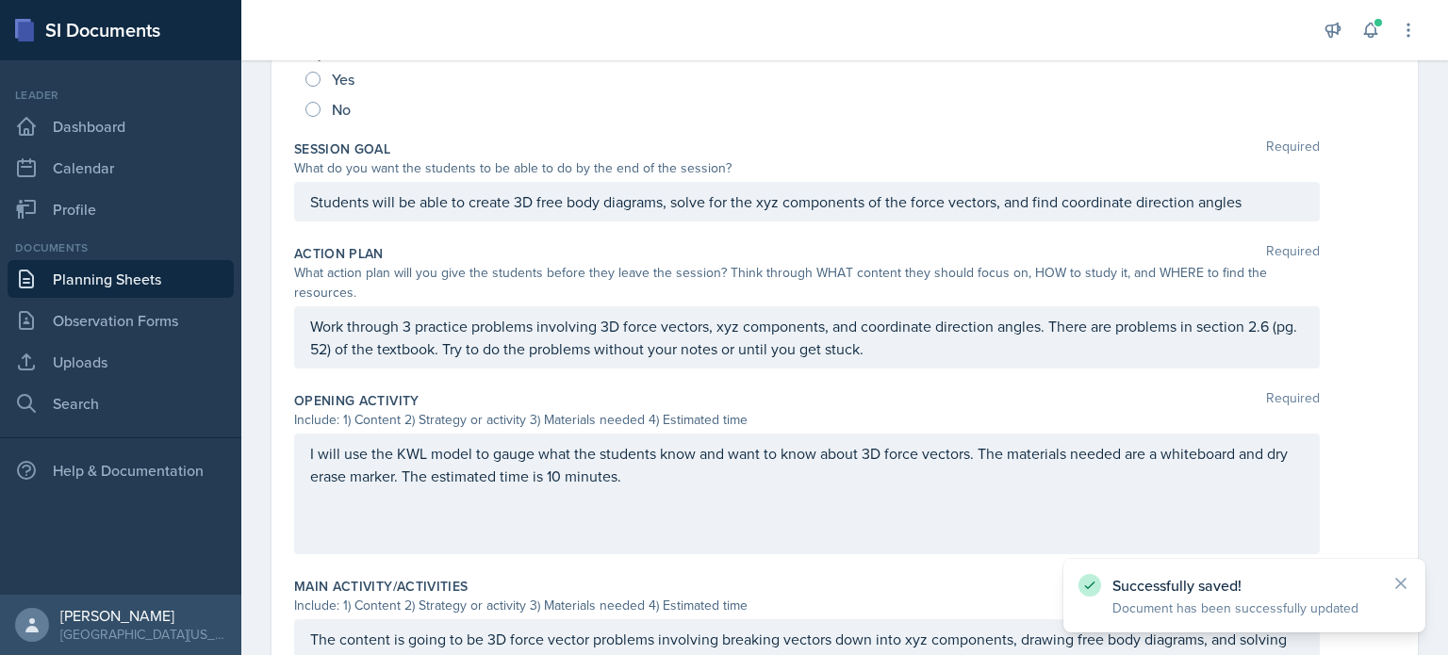
drag, startPoint x: 301, startPoint y: 327, endPoint x: 781, endPoint y: 316, distance: 480.1
click at [784, 318] on div "Work through 3 practice problems involving 3D force vectors, xyz components, an…" at bounding box center [807, 337] width 1026 height 62
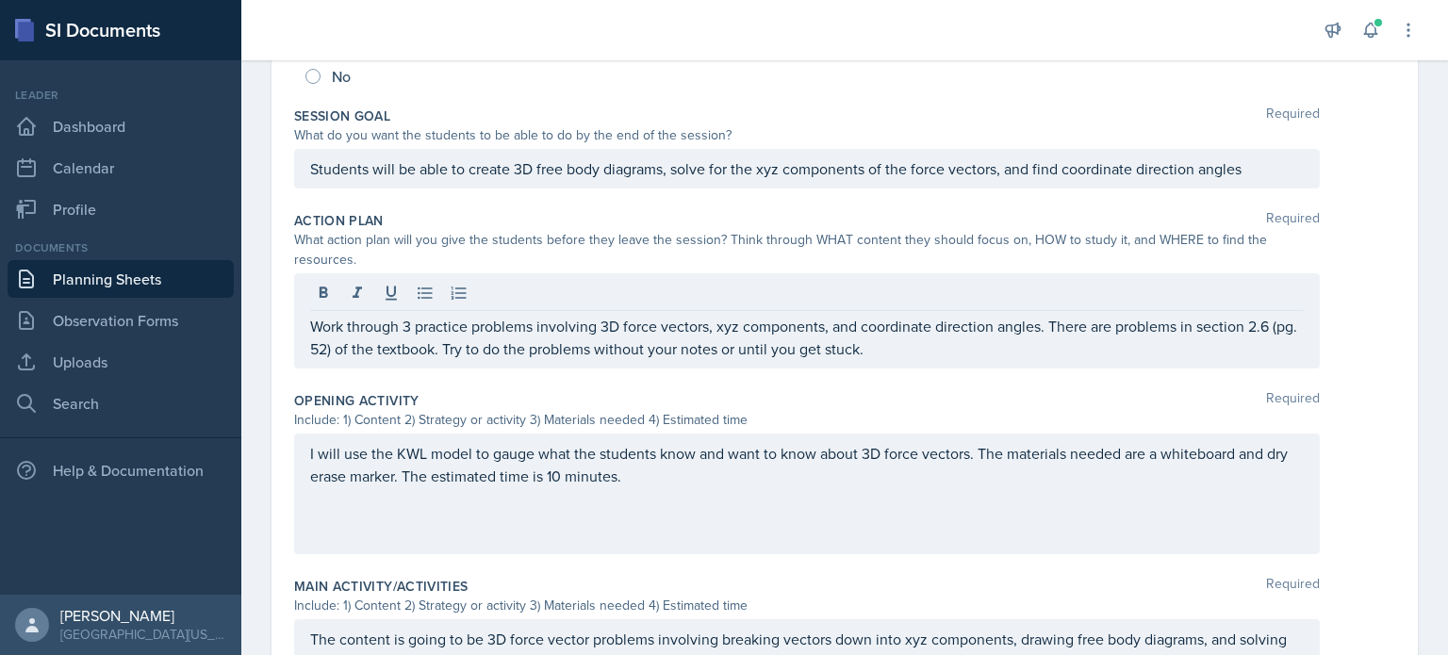
drag, startPoint x: 305, startPoint y: 328, endPoint x: 699, endPoint y: 334, distance: 393.2
click at [699, 334] on div "Work through 3 practice problems involving 3D force vectors, xyz components, an…" at bounding box center [807, 320] width 1026 height 95
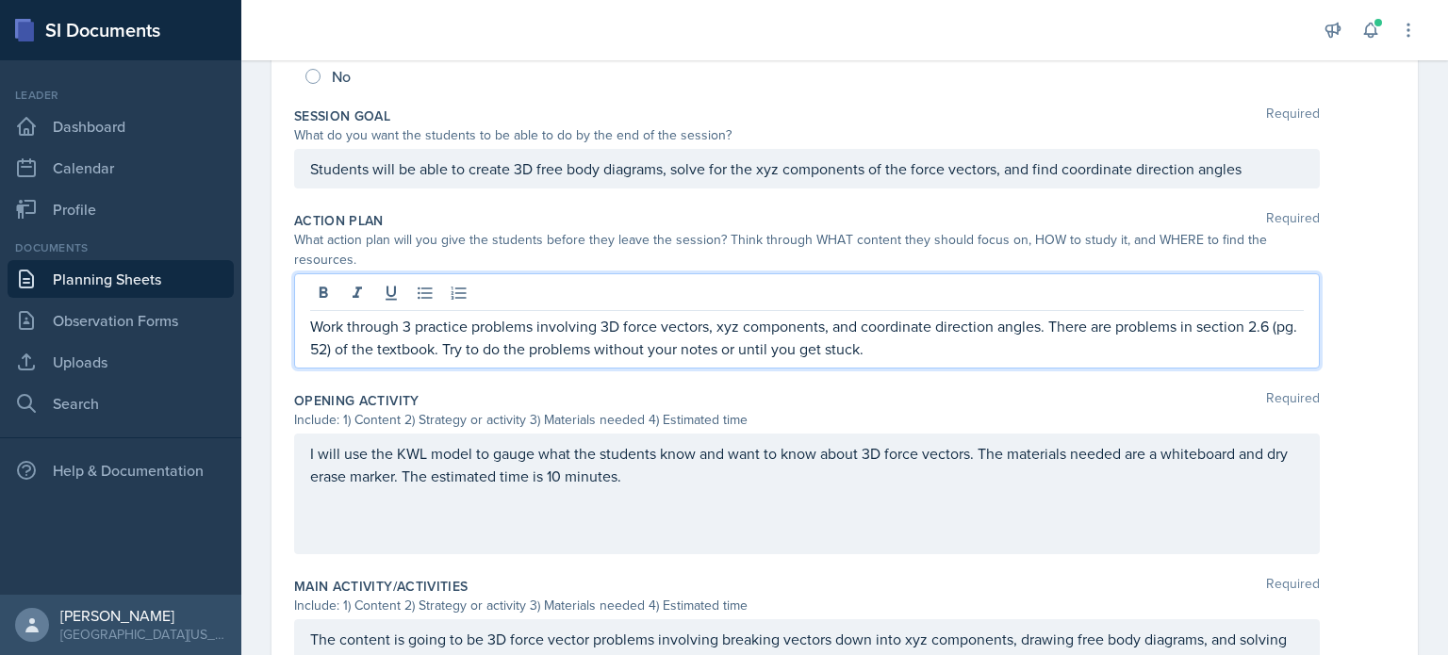
drag, startPoint x: 831, startPoint y: 332, endPoint x: 860, endPoint y: 336, distance: 29.5
click at [834, 332] on p "Work through 3 practice problems involving 3D force vectors, xyz components, an…" at bounding box center [807, 337] width 994 height 45
click at [916, 340] on p "Work through 3 practice problems involving 3D force vectors, xyz components, an…" at bounding box center [807, 337] width 994 height 45
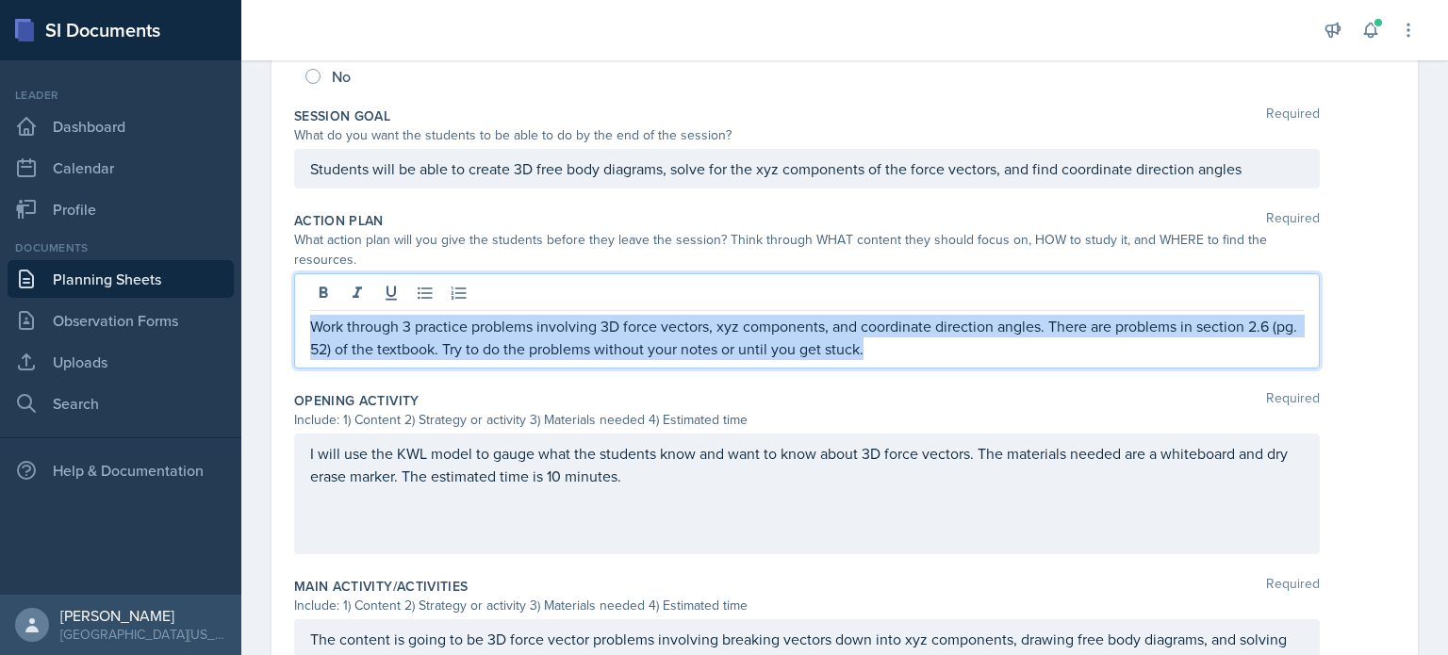
drag, startPoint x: 907, startPoint y: 346, endPoint x: 299, endPoint y: 307, distance: 609.4
click at [299, 307] on div "Work through 3 practice problems involving 3D force vectors, xyz components, an…" at bounding box center [807, 320] width 1026 height 95
copy p "Work through 3 practice problems involving 3D force vectors, xyz components, an…"
